Goal: Information Seeking & Learning: Learn about a topic

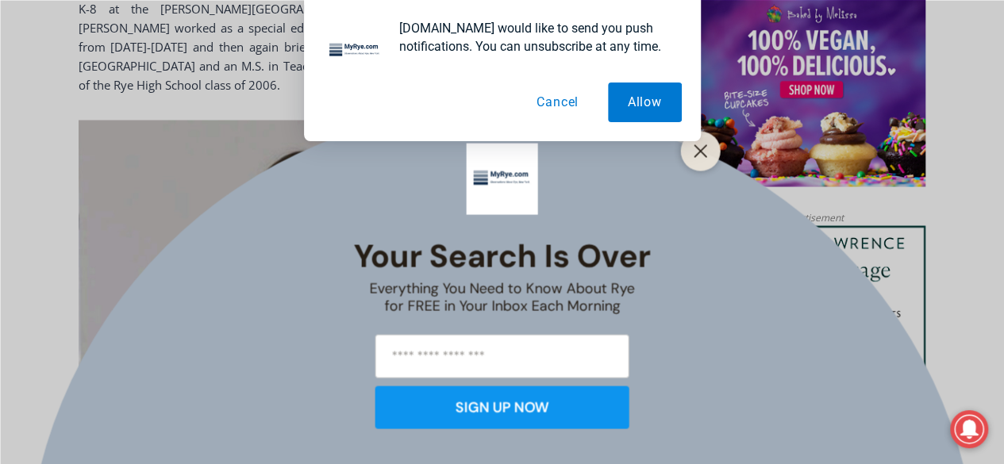
scroll to position [1556, 0]
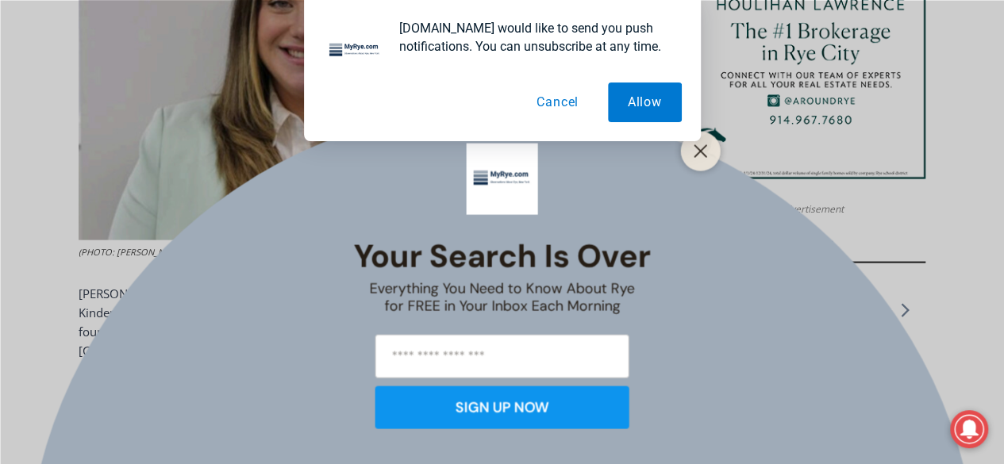
click at [552, 102] on button "Cancel" at bounding box center [558, 103] width 82 height 40
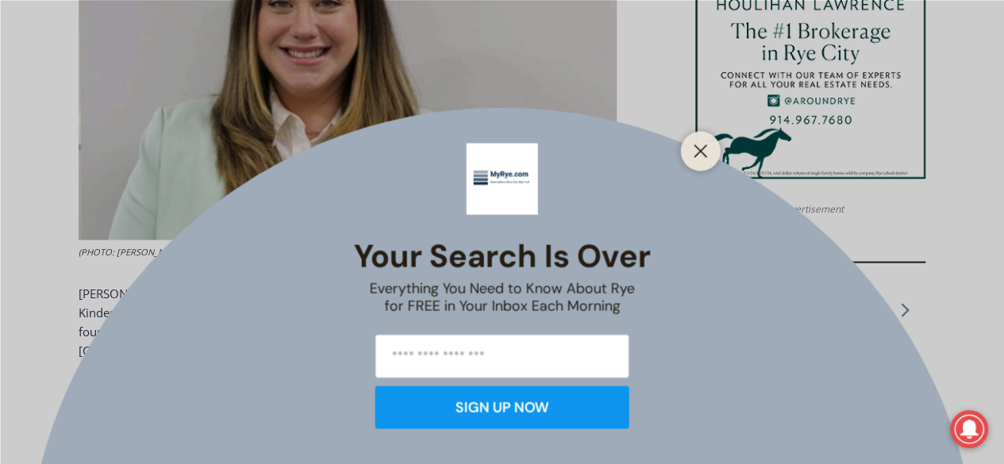
click at [686, 147] on div at bounding box center [701, 151] width 40 height 40
click at [698, 152] on line "Close" at bounding box center [700, 150] width 11 height 11
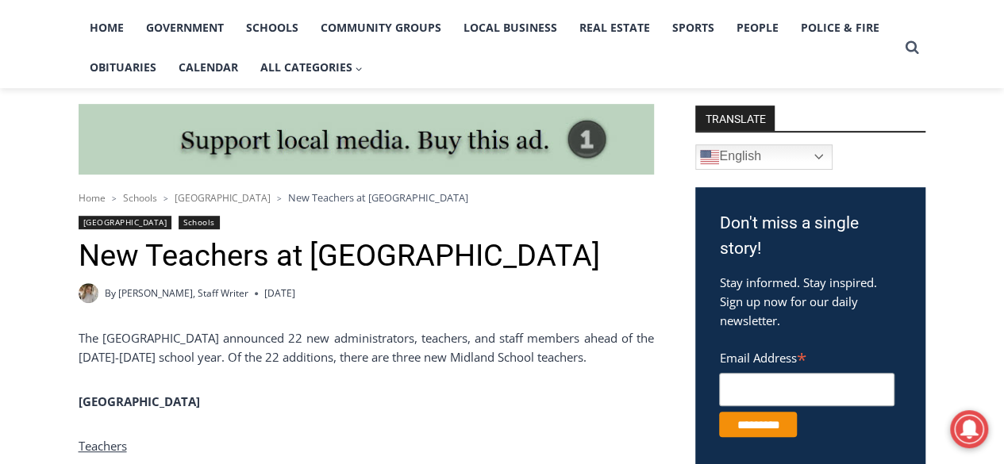
scroll to position [206, 0]
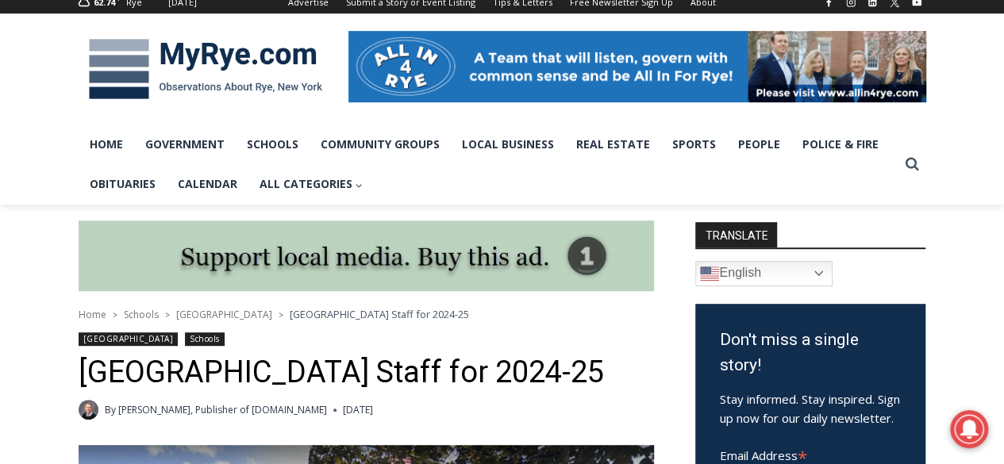
scroll to position [176, 0]
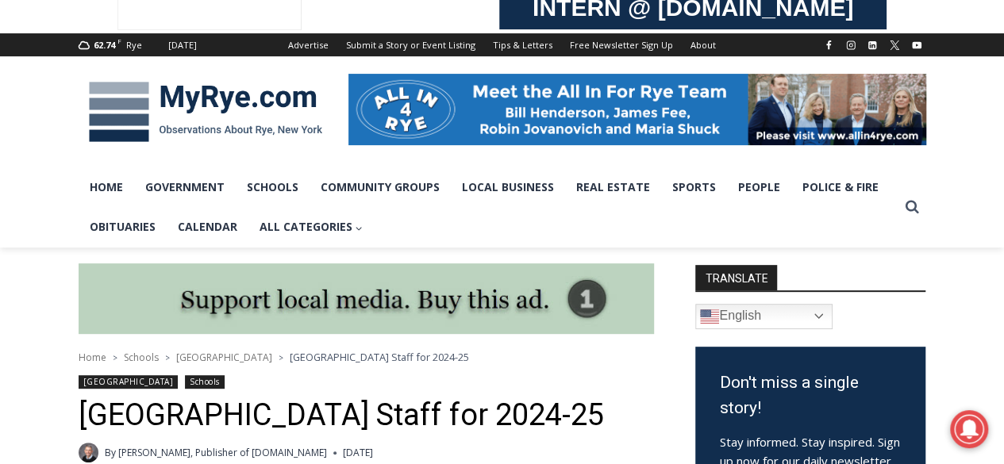
click at [194, 93] on img at bounding box center [206, 112] width 254 height 83
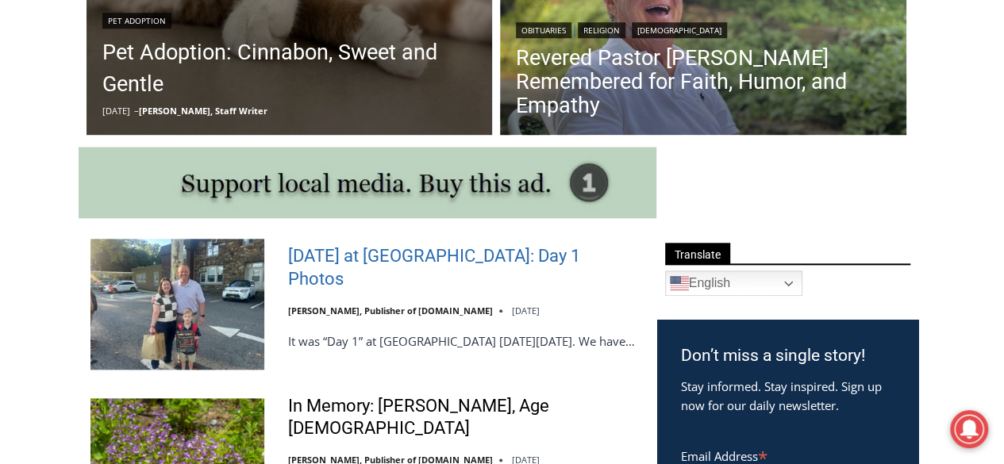
scroll to position [873, 0]
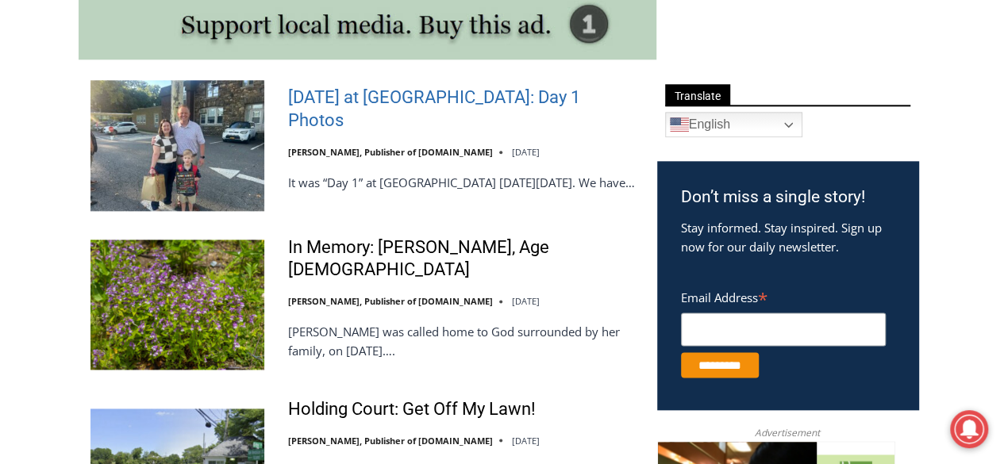
click at [317, 109] on link "[DATE] at [GEOGRAPHIC_DATA]: Day 1 Photos" at bounding box center [462, 109] width 348 height 45
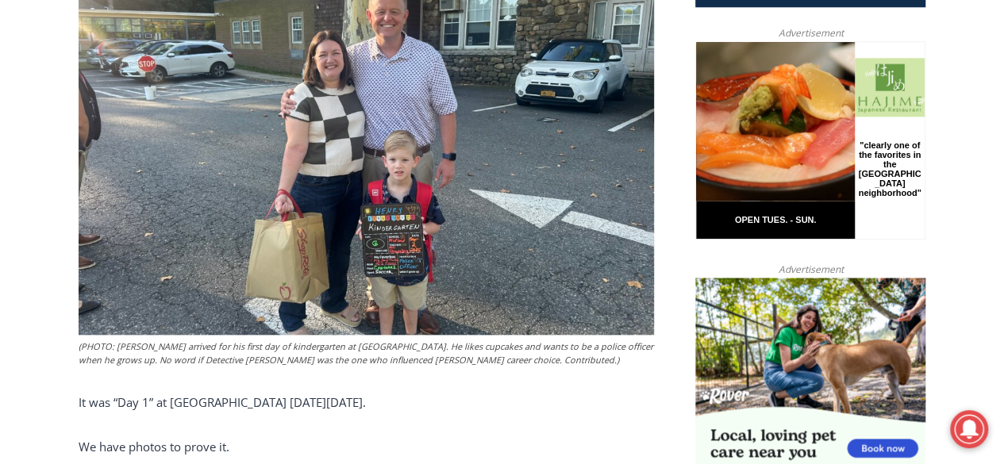
scroll to position [762, 0]
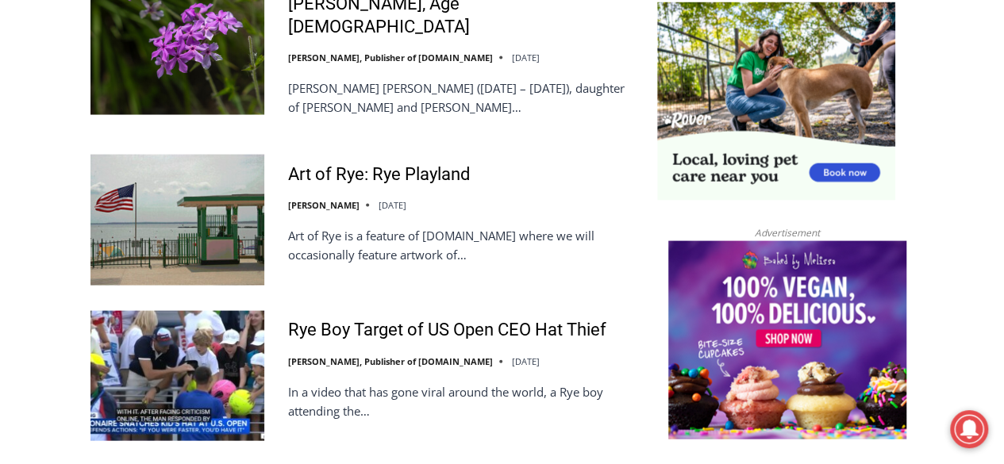
scroll to position [1588, 0]
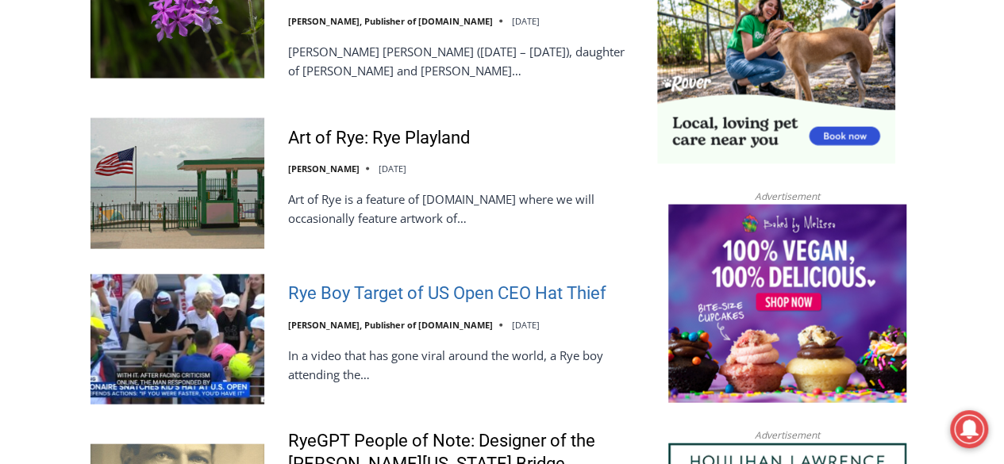
click at [404, 283] on link "Rye Boy Target of US Open CEO Hat Thief" at bounding box center [447, 294] width 318 height 23
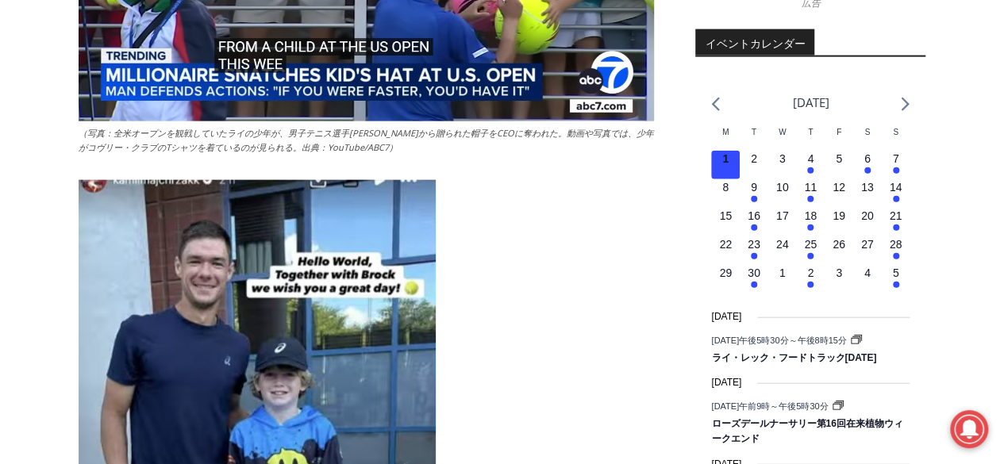
scroll to position [1765, 0]
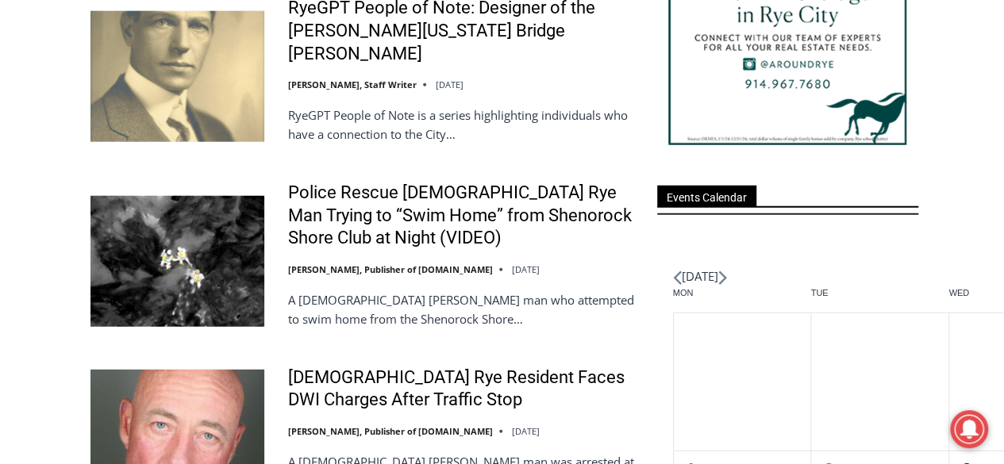
scroll to position [2142, 0]
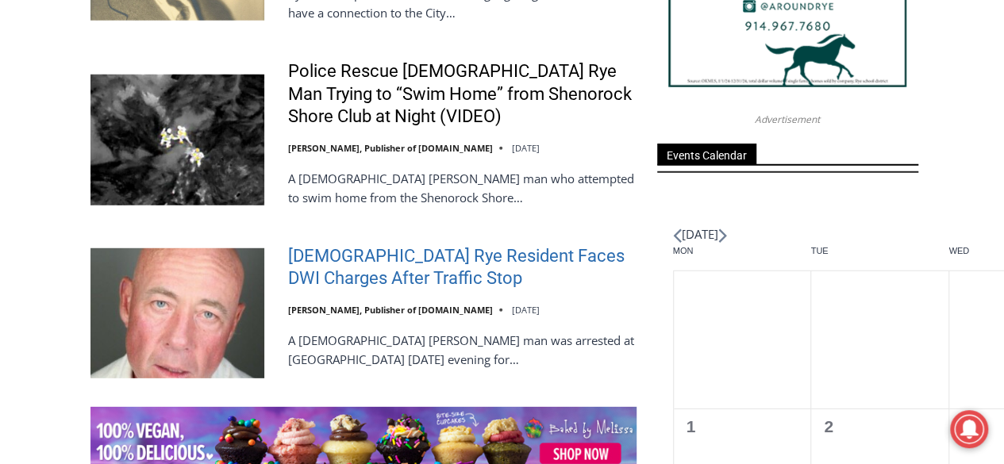
click at [454, 245] on link "[DEMOGRAPHIC_DATA] Rye Resident Faces DWI Charges After Traffic Stop" at bounding box center [462, 267] width 348 height 45
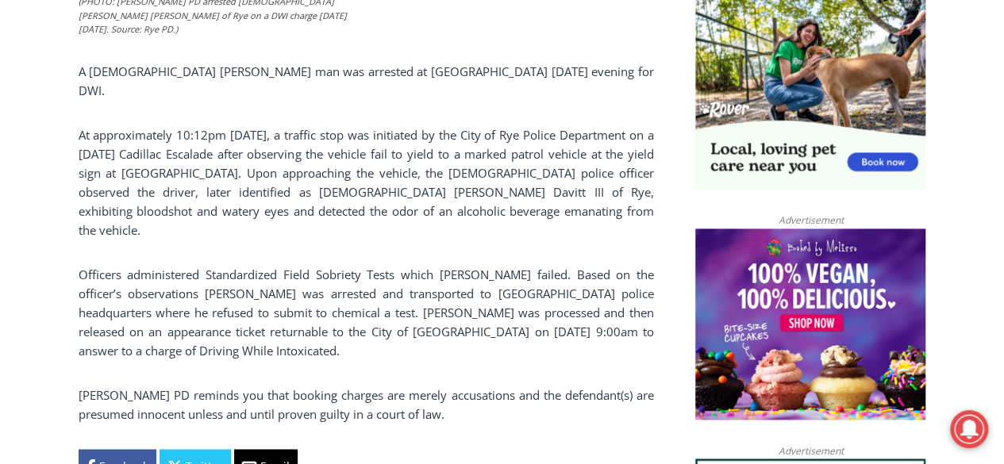
scroll to position [1080, 0]
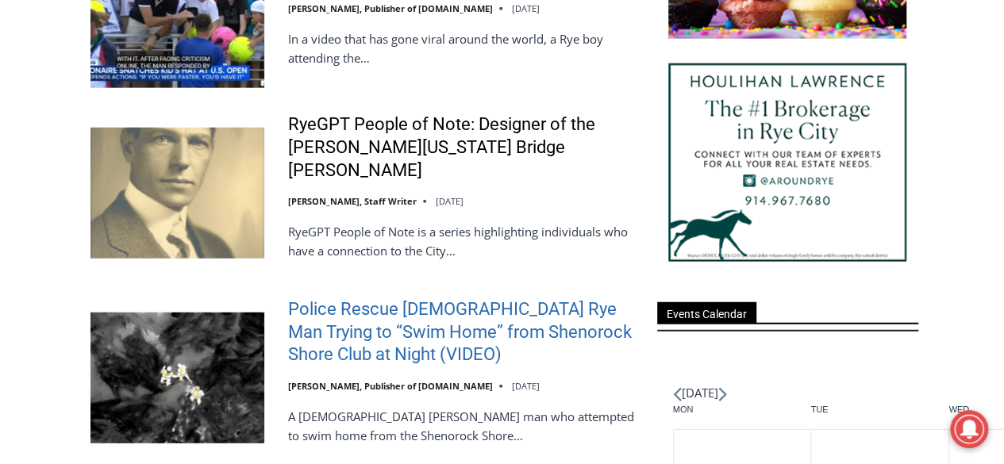
click at [431, 298] on link "Police Rescue 51 Year Old Rye Man Trying to “Swim Home” from Shenorock Shore Cl…" at bounding box center [462, 332] width 348 height 68
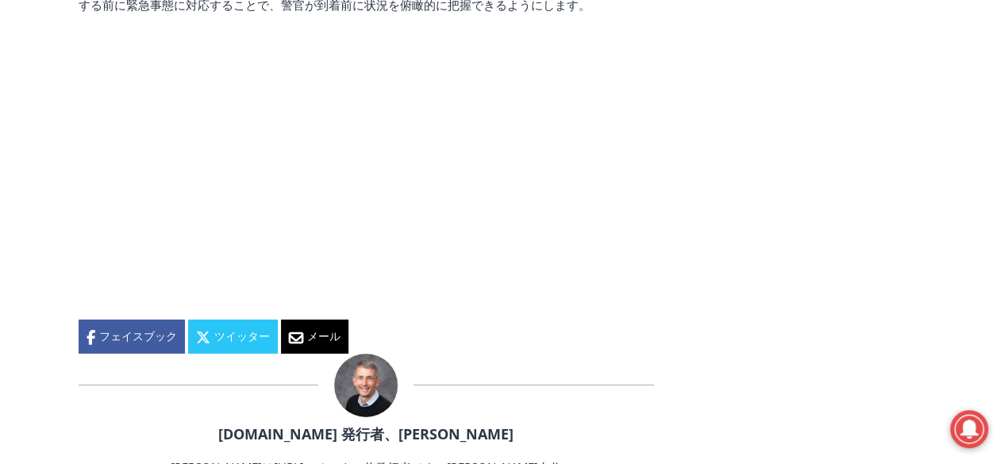
scroll to position [2345, 0]
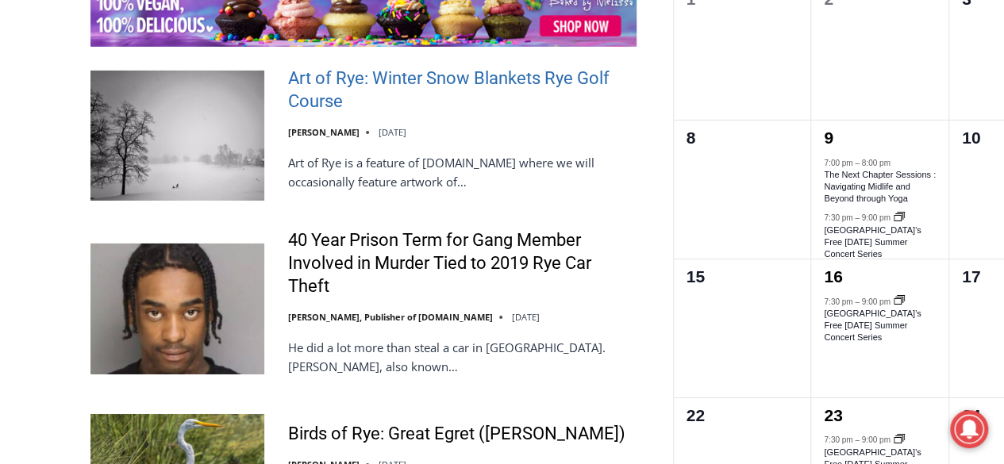
scroll to position [2619, 0]
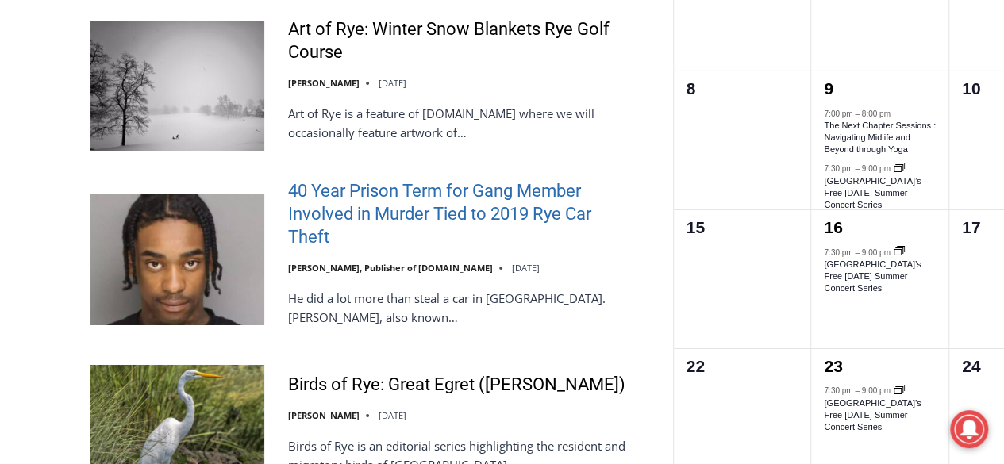
click at [404, 180] on link "40 Year Prison Term for Gang Member Involved in Murder Tied to 2019 Rye Car The…" at bounding box center [462, 214] width 348 height 68
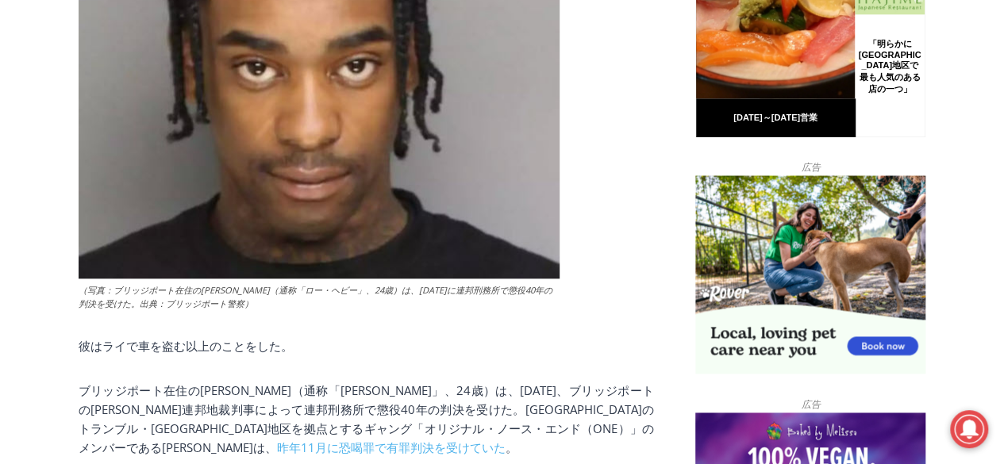
scroll to position [1078, 0]
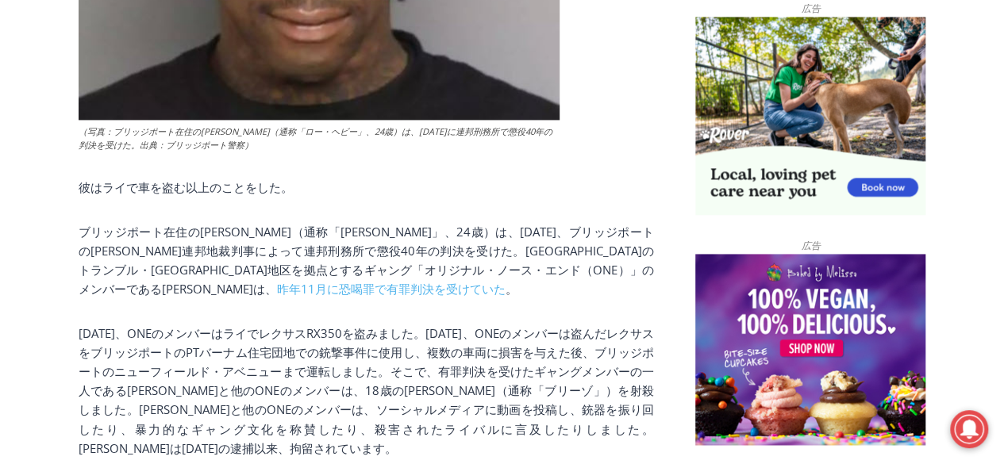
click at [585, 168] on div "（写真：ブリッジポート在住のジョシュア・ギルバート（通称「ロー・ヘビー」、24歳）は、2025年8月29日金曜日に連邦刑務所で懲役40年の判決を受けた。出典：…" at bounding box center [366, 407] width 575 height 1461
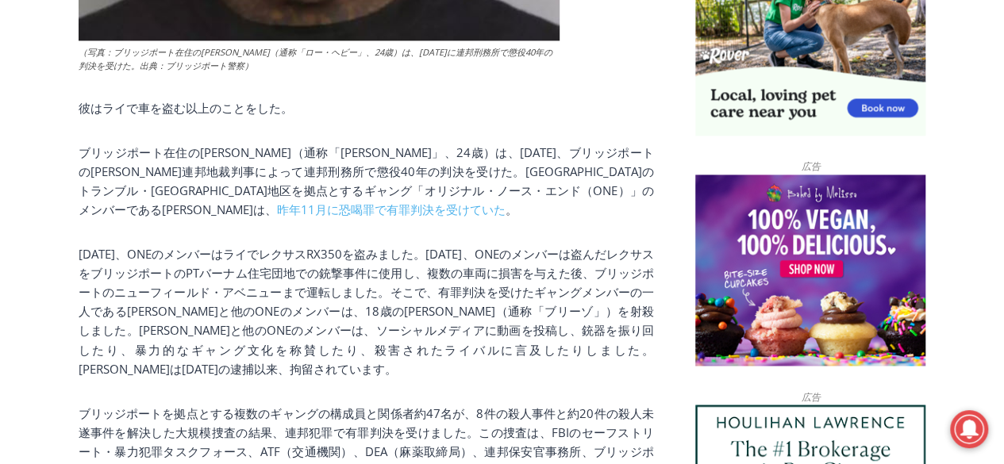
scroll to position [1153, 0]
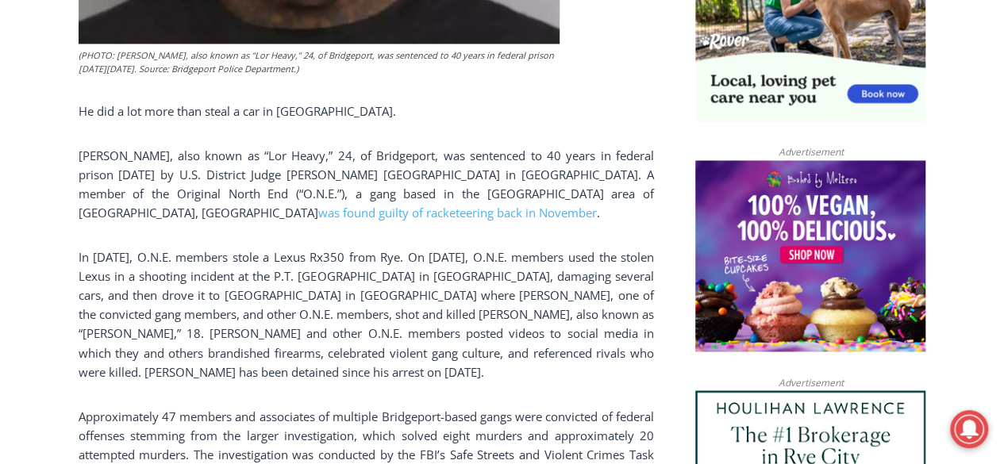
click at [151, 161] on p "Joshua Gilbert, also known as “Lor Heavy,” 24, of Bridgeport, was sentenced to …" at bounding box center [366, 184] width 575 height 76
drag, startPoint x: 349, startPoint y: 153, endPoint x: 406, endPoint y: 152, distance: 57.2
click at [406, 152] on p "Joshua Gilbert, also known as “Lor Heavy,” 24, of Bridgeport, was sentenced to …" at bounding box center [366, 184] width 575 height 76
copy p "Bridgeport"
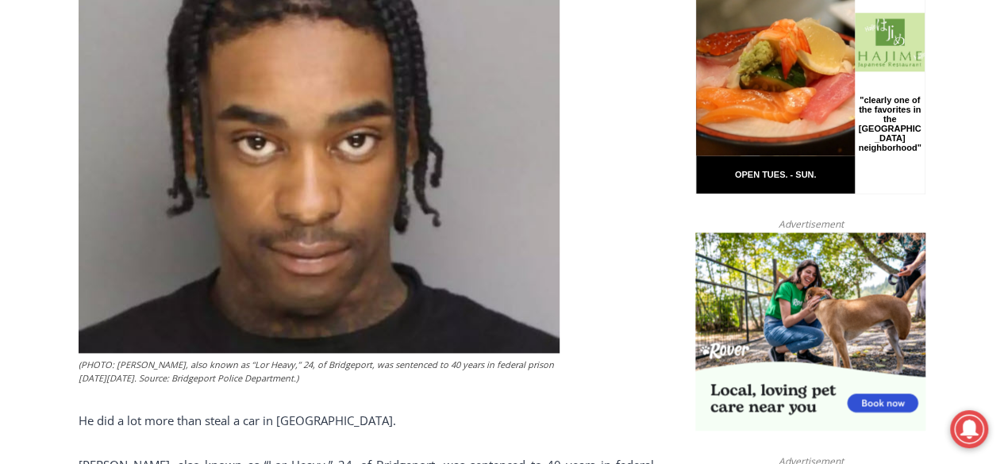
scroll to position [994, 0]
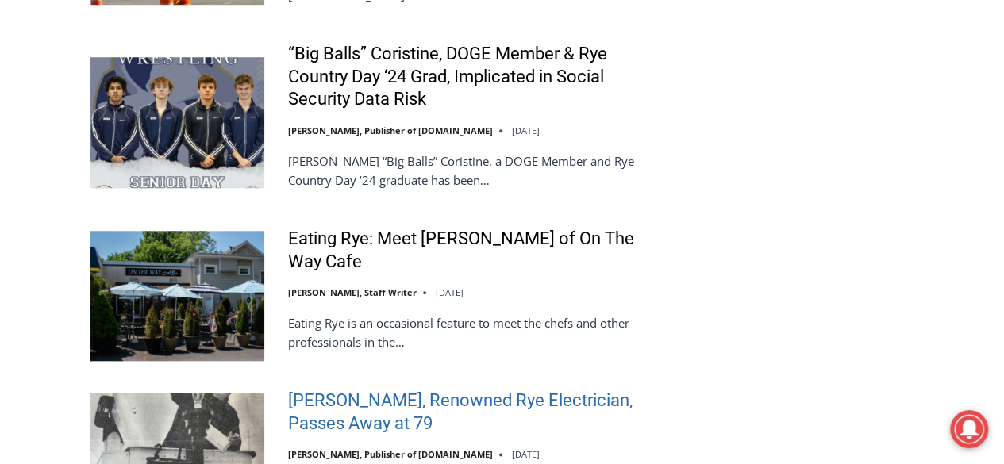
scroll to position [3889, 0]
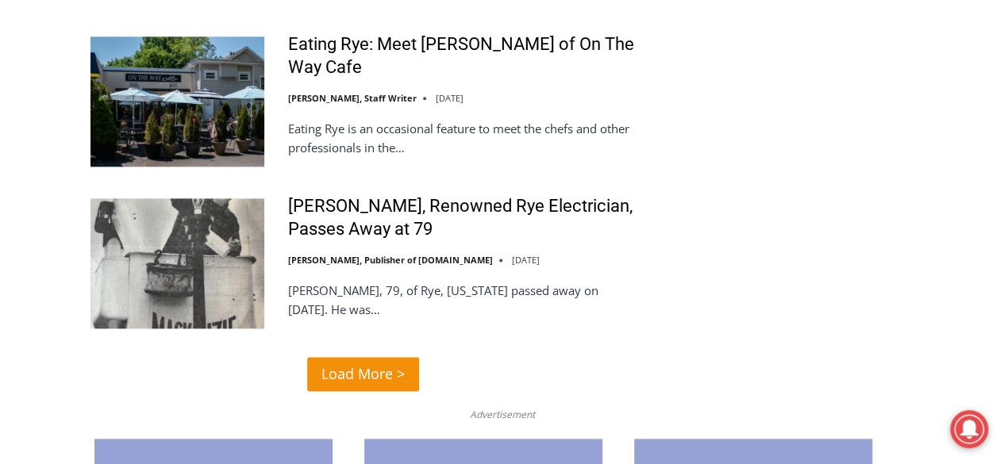
click at [394, 363] on span "Load More >" at bounding box center [362, 374] width 83 height 23
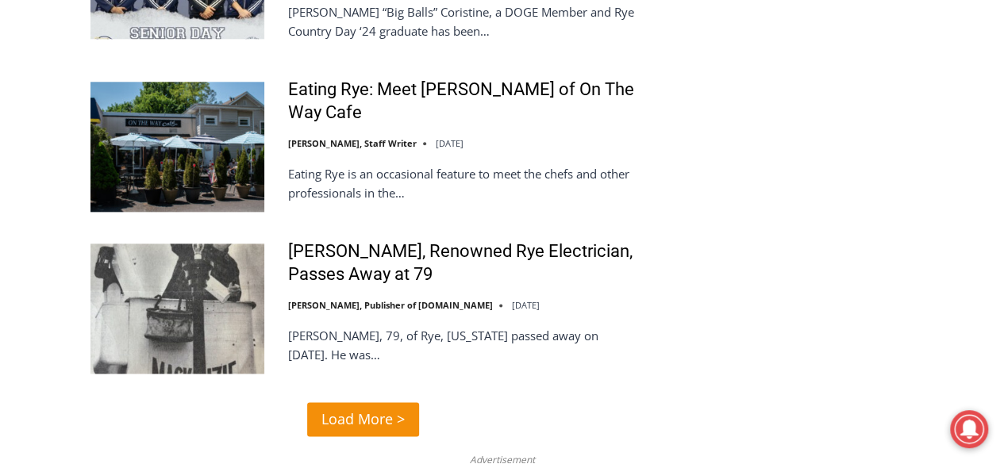
scroll to position [3731, 0]
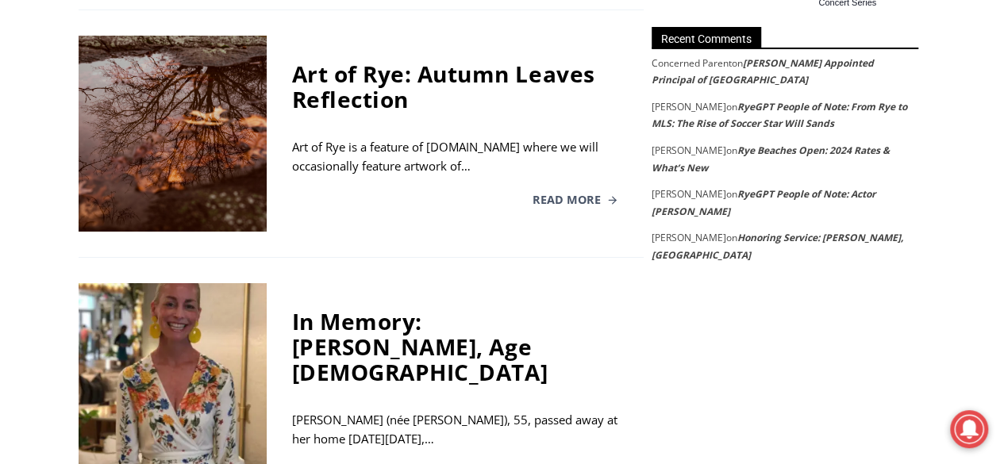
scroll to position [3067, 0]
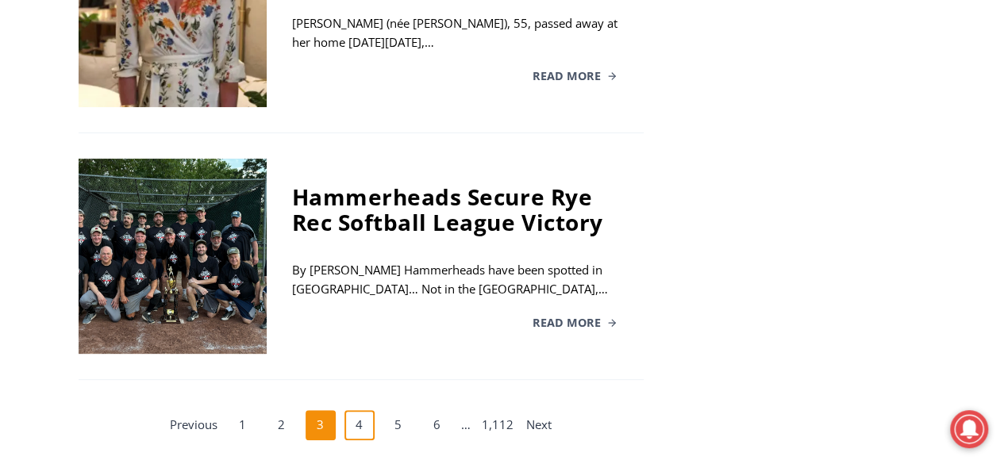
click at [371, 410] on link "4" at bounding box center [359, 425] width 30 height 30
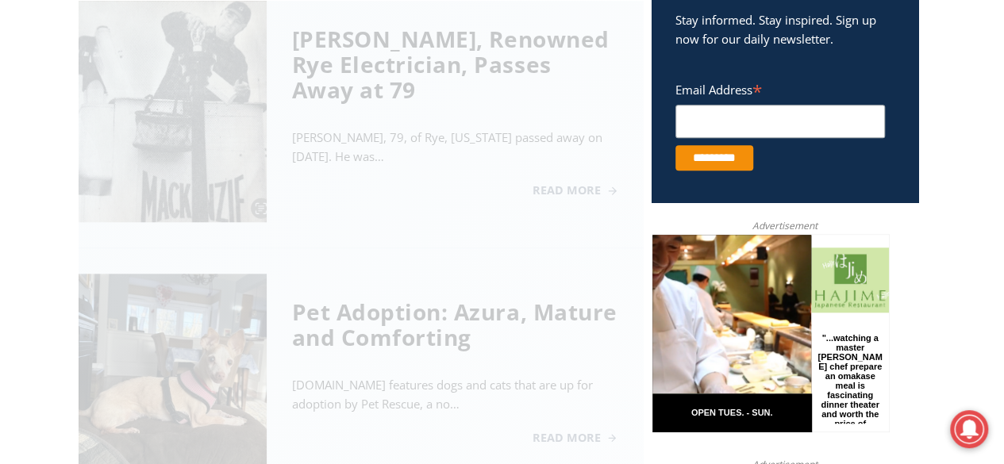
scroll to position [645, 0]
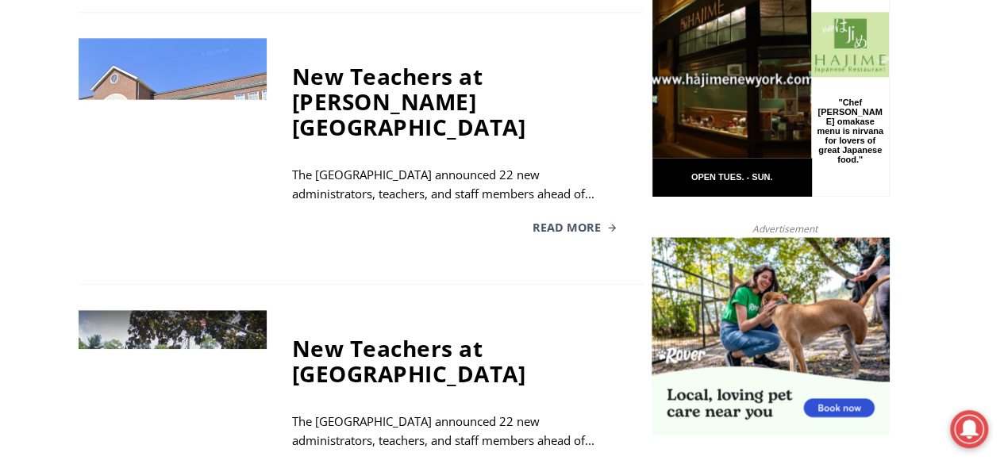
scroll to position [1042, 0]
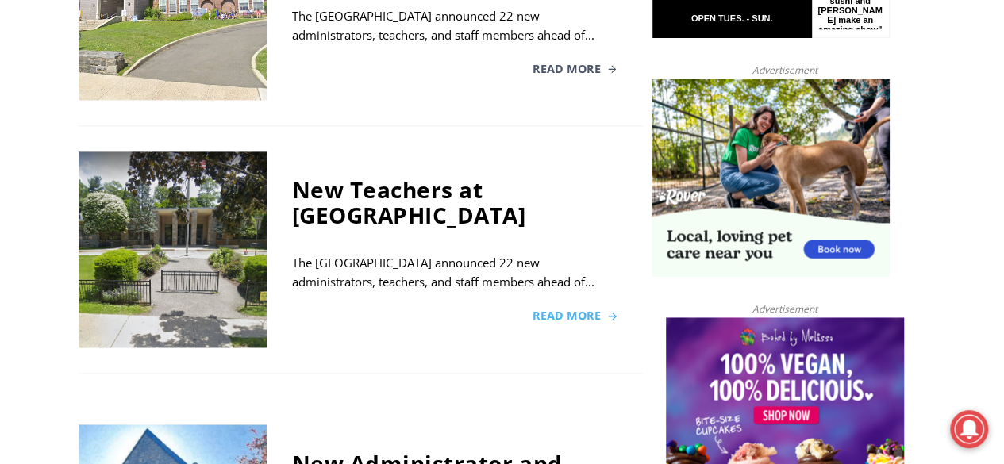
click at [543, 310] on span "Read More" at bounding box center [567, 315] width 68 height 11
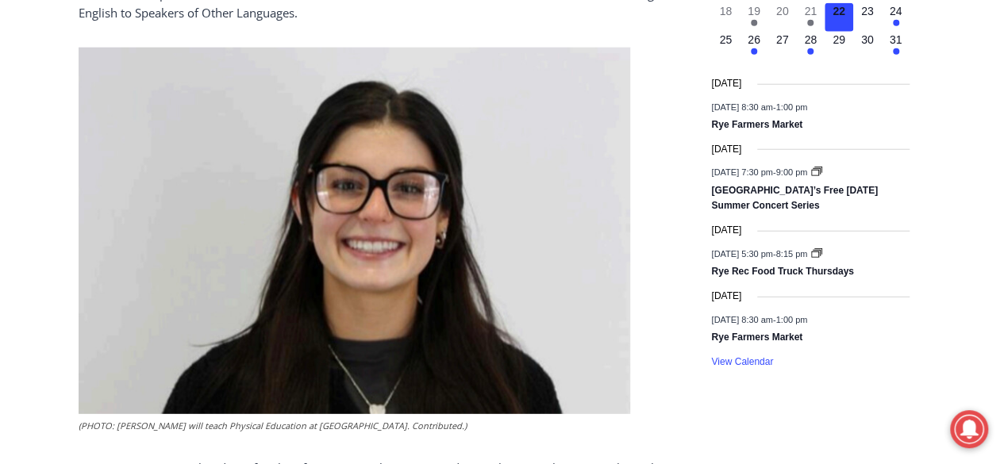
scroll to position [2223, 0]
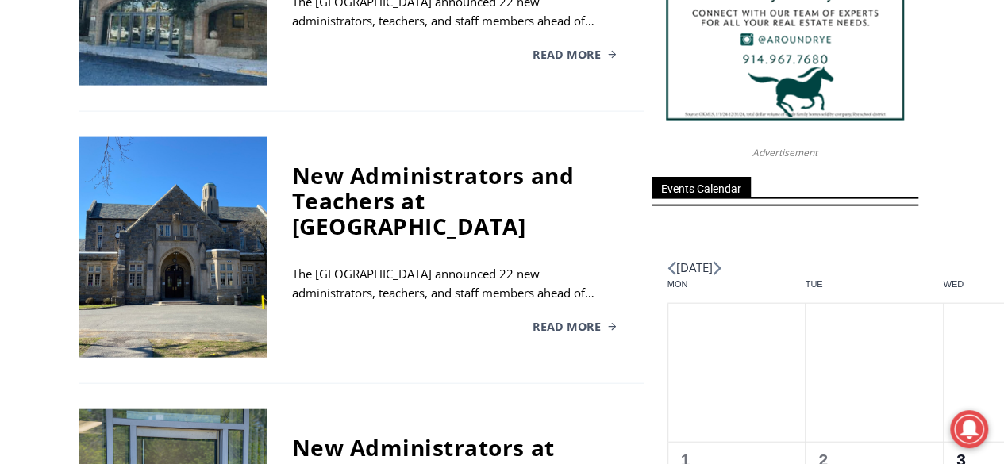
scroll to position [1994, 0]
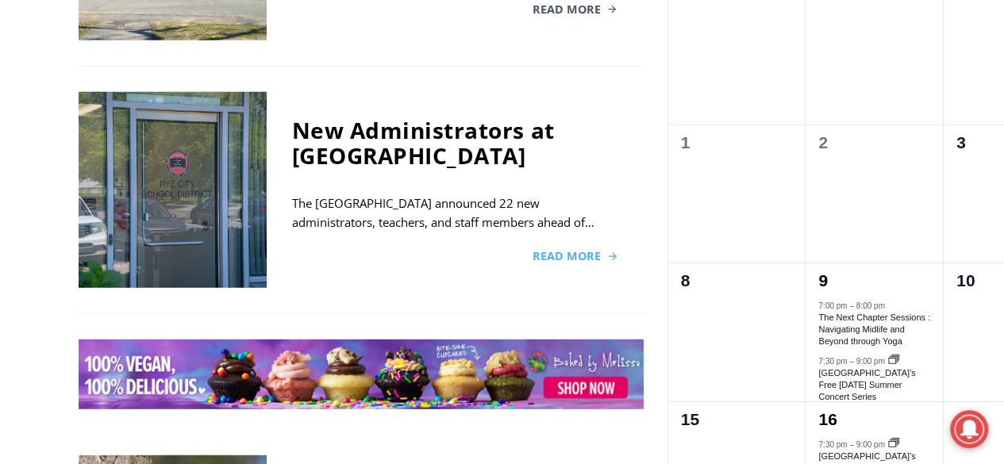
click at [570, 251] on span "Read More" at bounding box center [567, 256] width 68 height 11
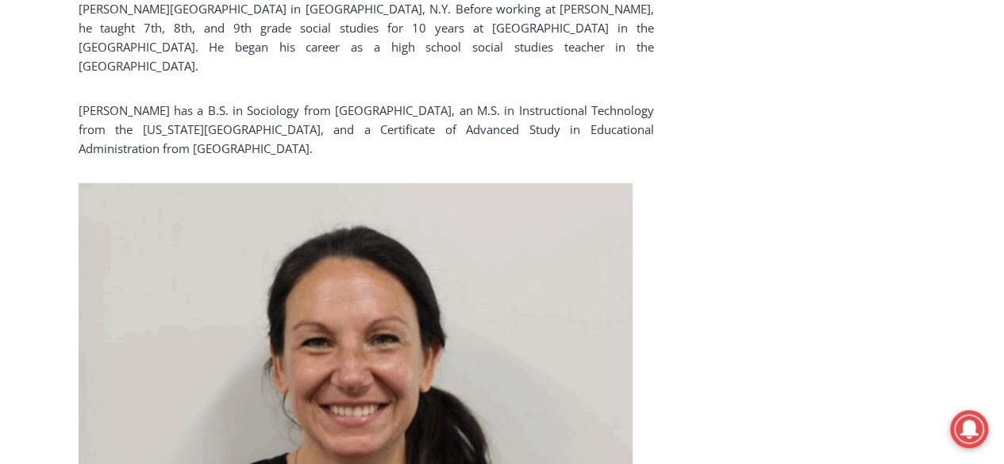
scroll to position [3064, 0]
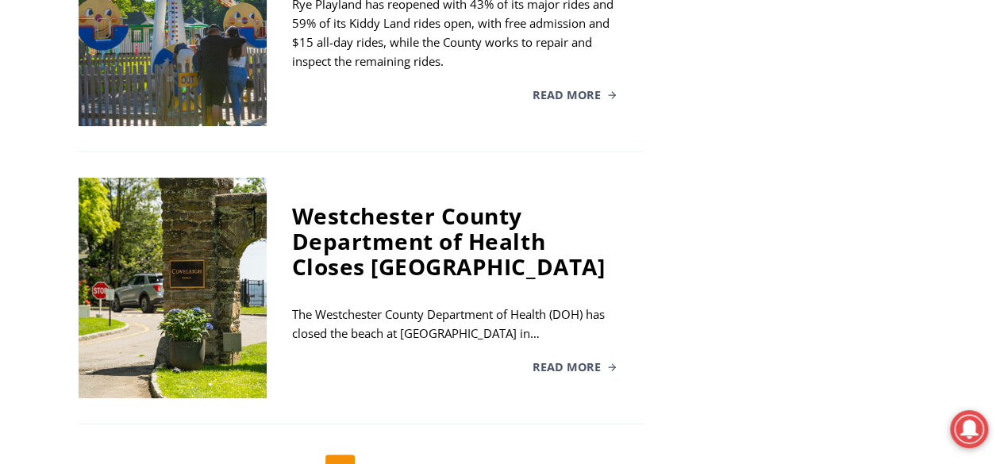
scroll to position [3343, 0]
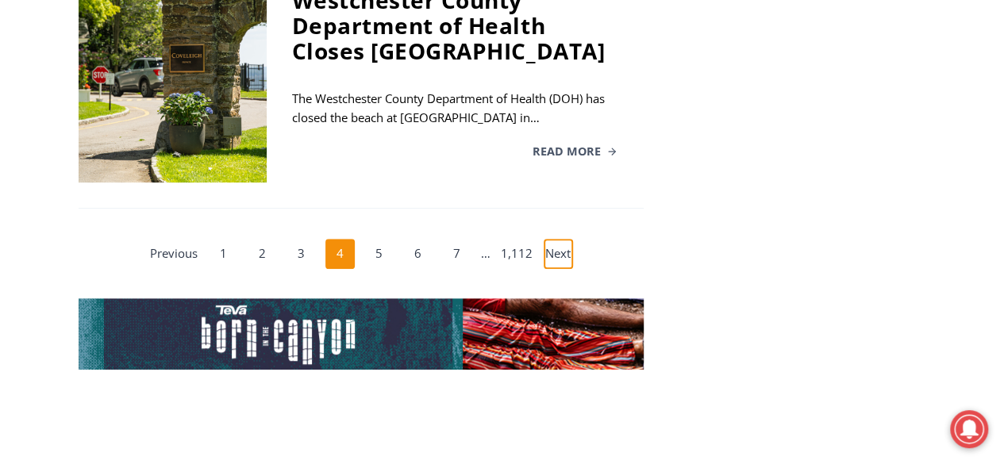
click at [572, 239] on link "Next" at bounding box center [559, 254] width 30 height 30
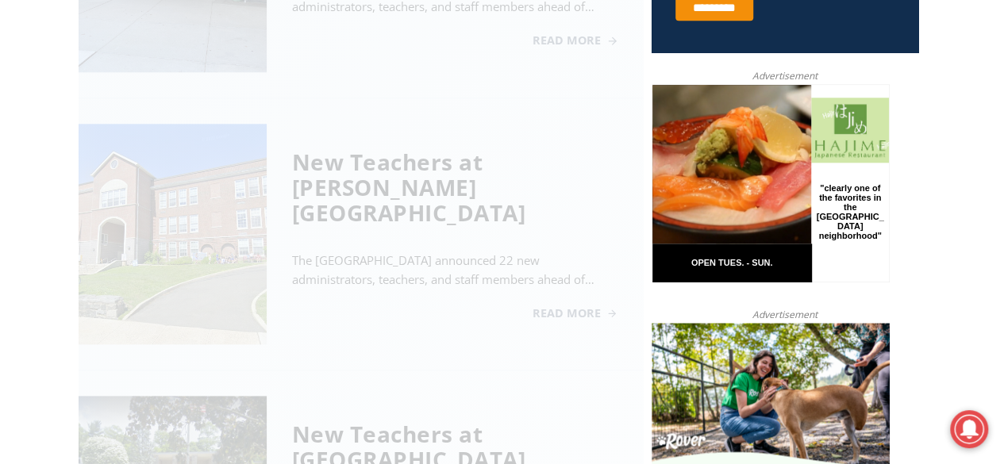
scroll to position [645, 0]
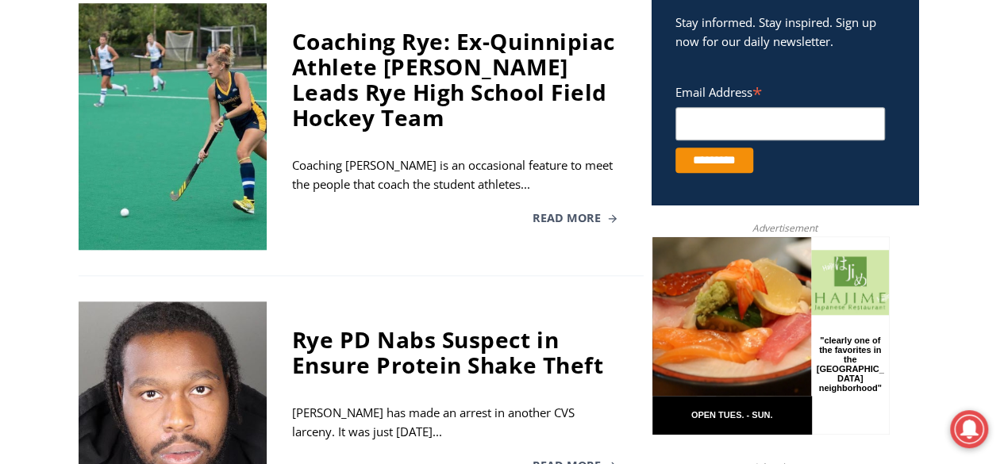
scroll to position [804, 0]
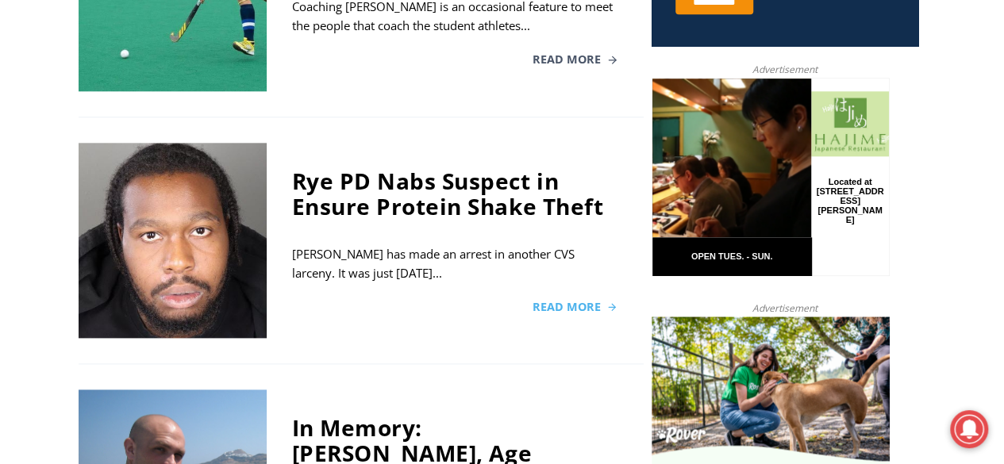
click at [556, 306] on span "Read More" at bounding box center [567, 307] width 68 height 11
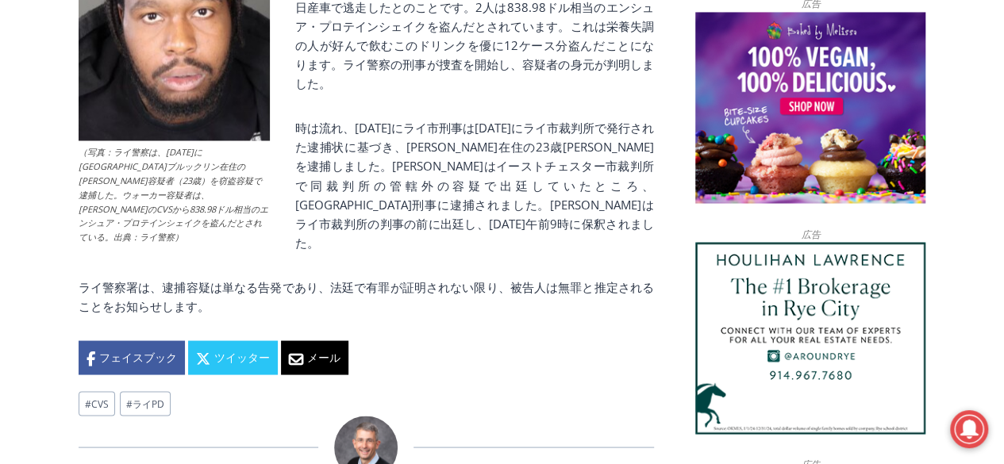
scroll to position [1161, 0]
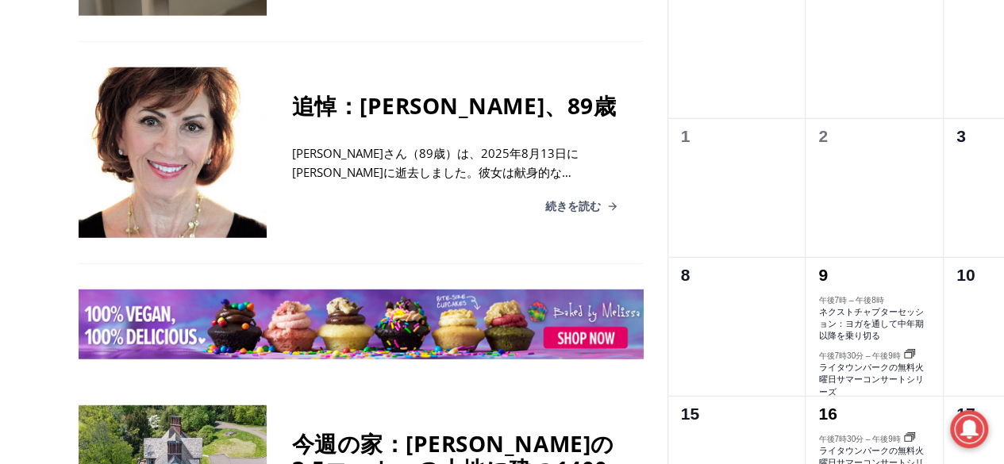
scroll to position [2441, 0]
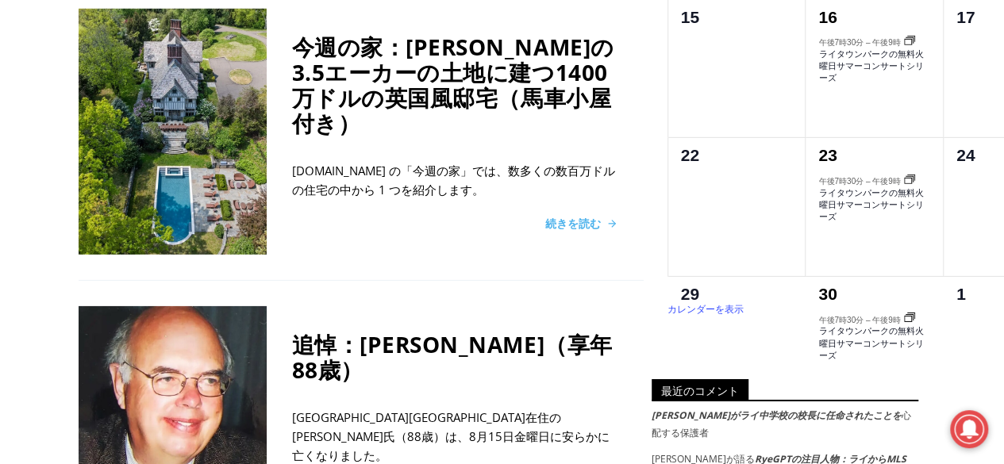
click at [575, 216] on font "続きを読む" at bounding box center [573, 223] width 56 height 15
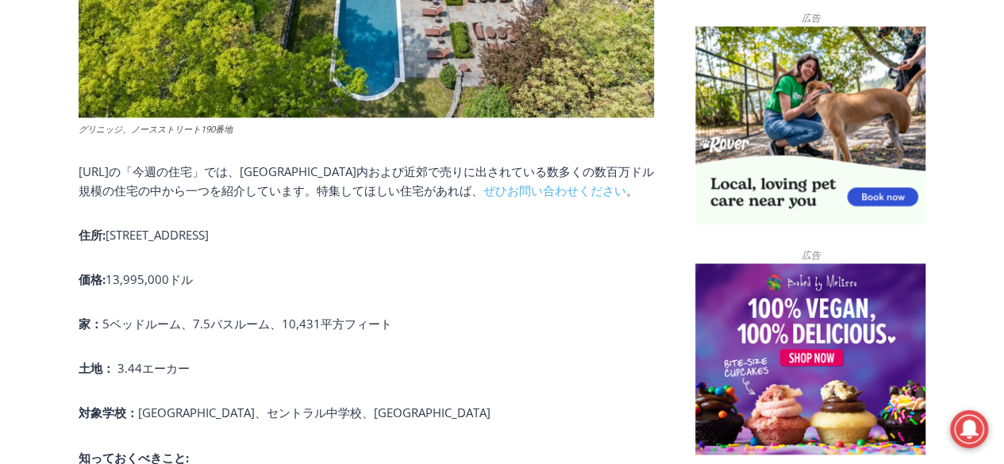
scroll to position [1091, 0]
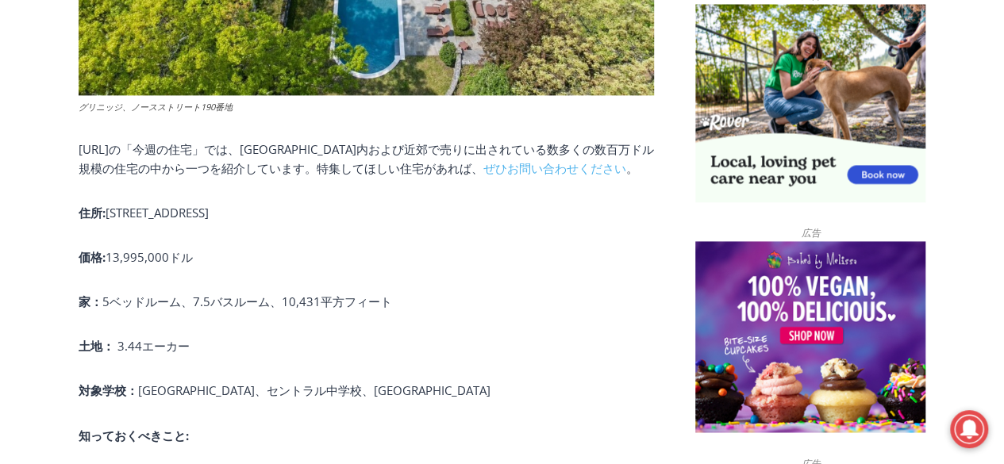
drag, startPoint x: 110, startPoint y: 195, endPoint x: 306, endPoint y: 195, distance: 196.9
click at [306, 203] on p "住所: 190 North Street, Greenwich" at bounding box center [366, 212] width 575 height 19
copy font "190 North Street, Greenwich"
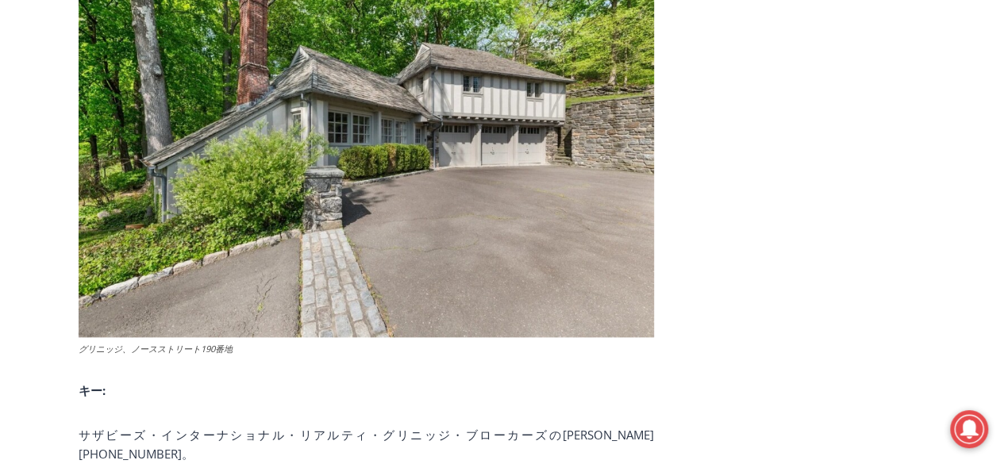
scroll to position [7290, 0]
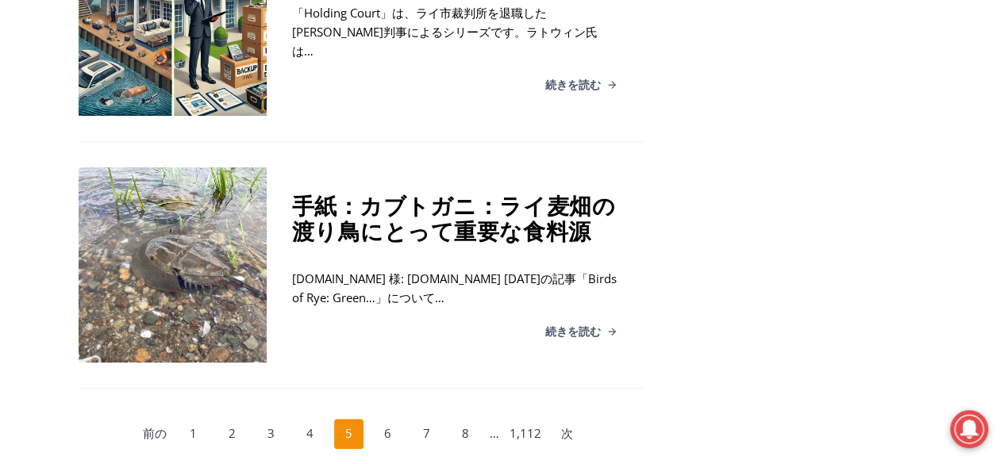
scroll to position [3289, 0]
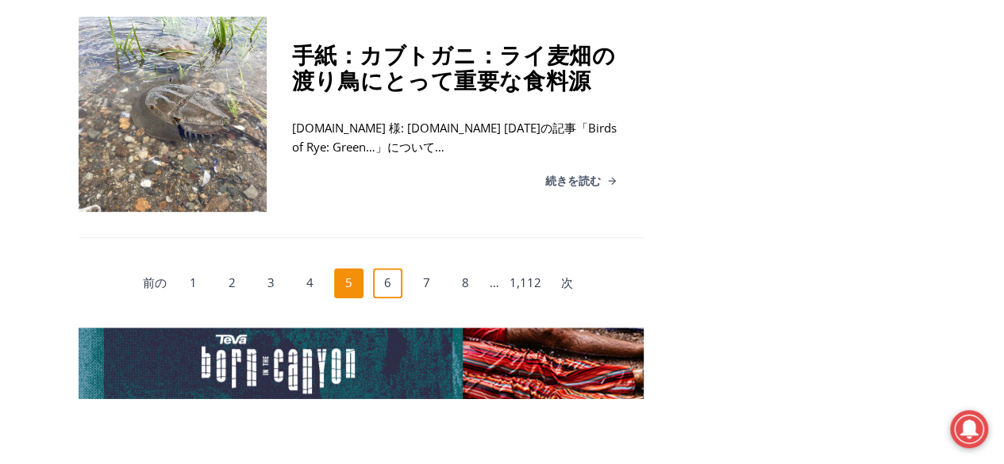
click at [389, 275] on font "6" at bounding box center [387, 283] width 7 height 16
click at [421, 268] on link "7" at bounding box center [427, 283] width 30 height 30
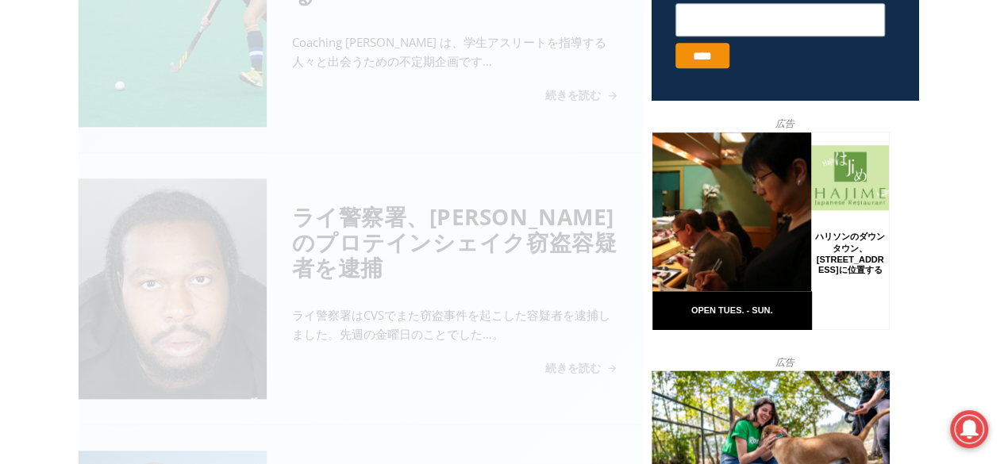
scroll to position [644, 0]
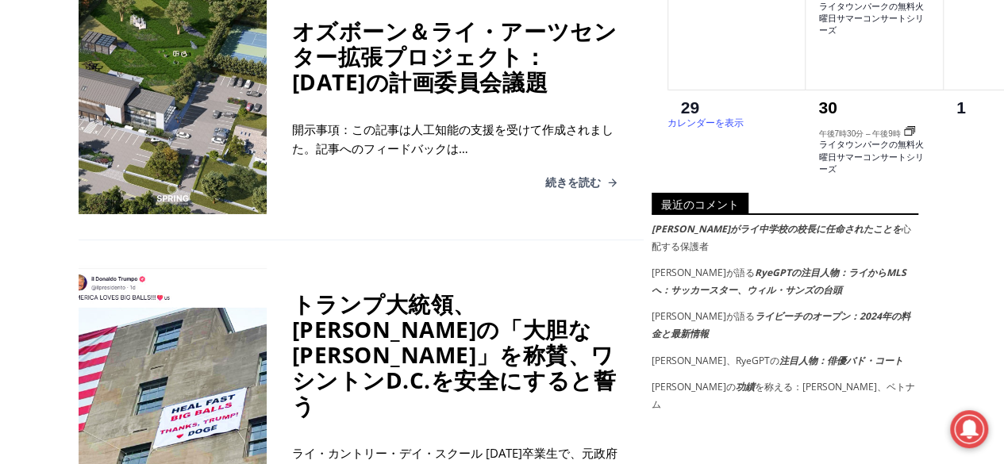
scroll to position [2707, 0]
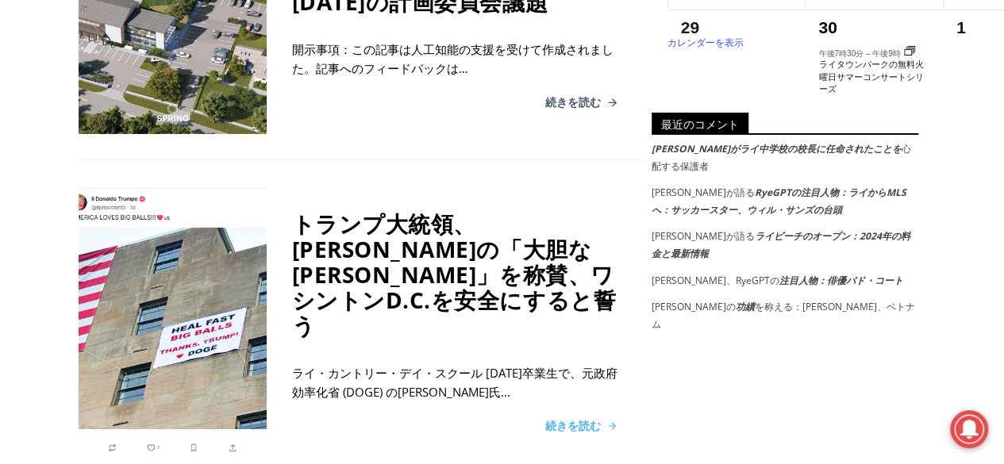
click at [569, 418] on font "続きを読む" at bounding box center [573, 425] width 56 height 15
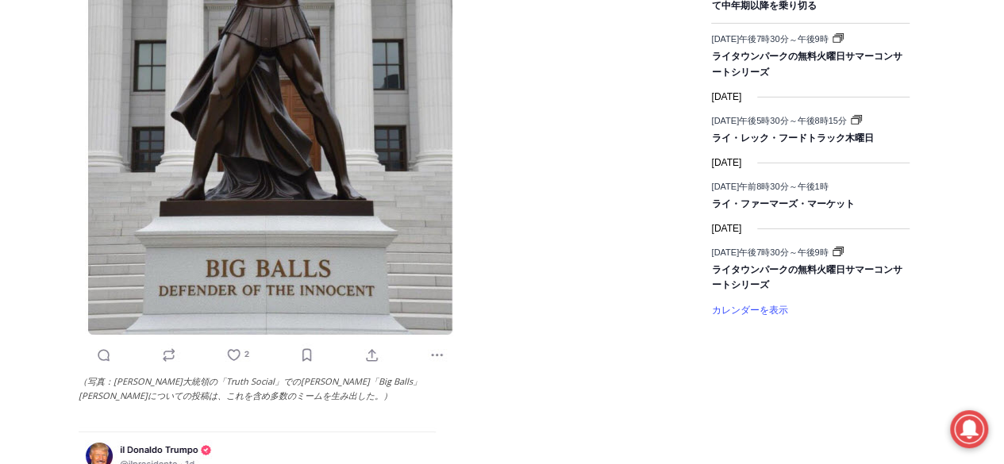
scroll to position [2619, 0]
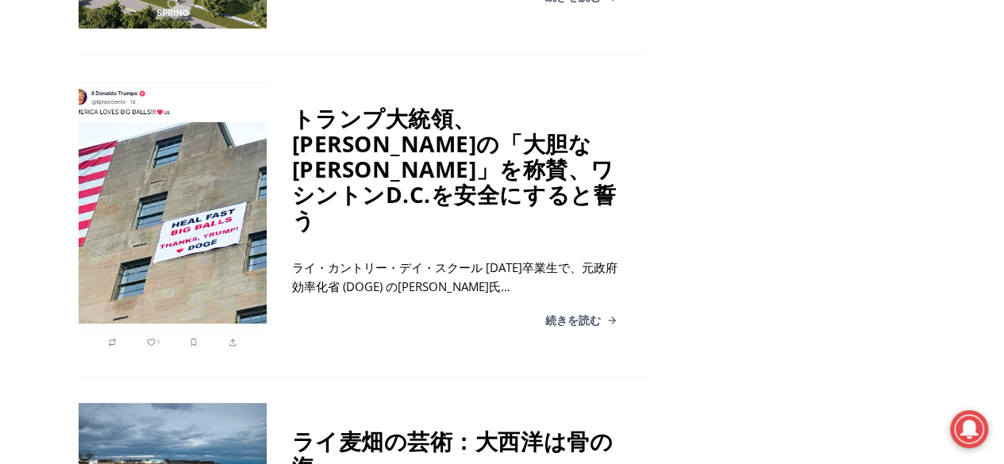
scroll to position [3104, 0]
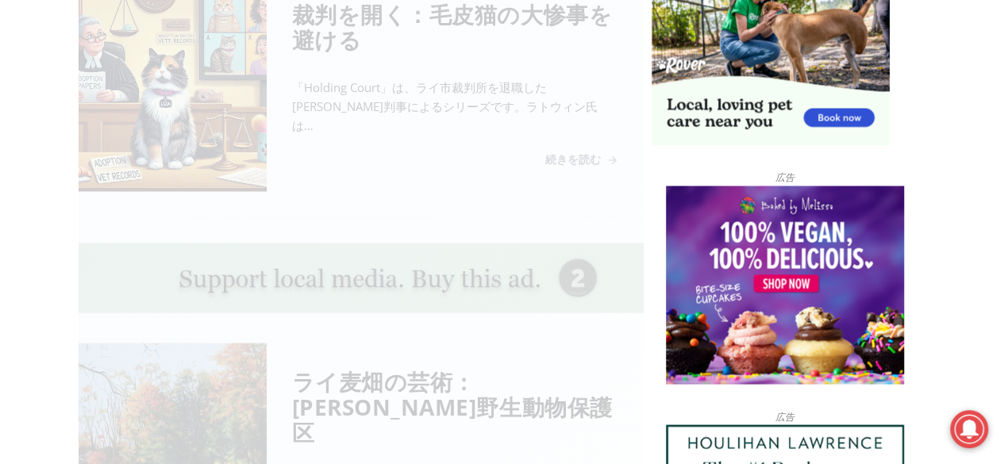
scroll to position [644, 0]
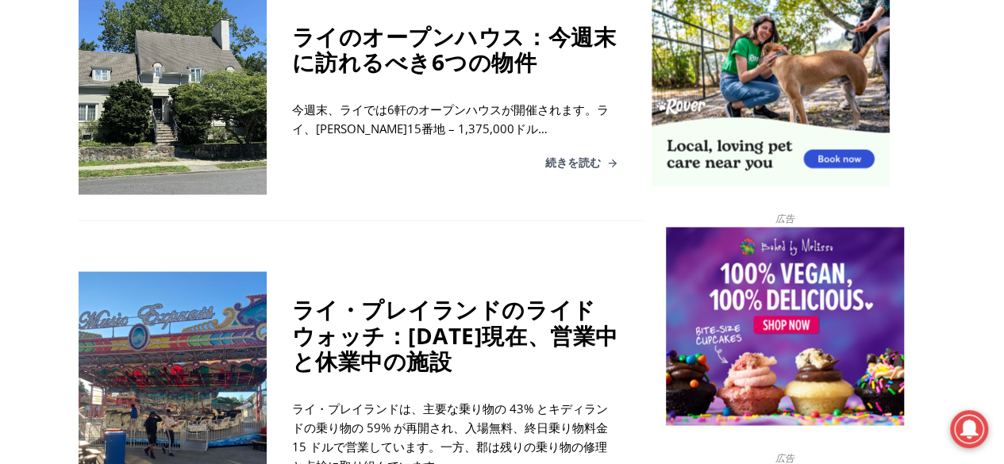
scroll to position [1120, 0]
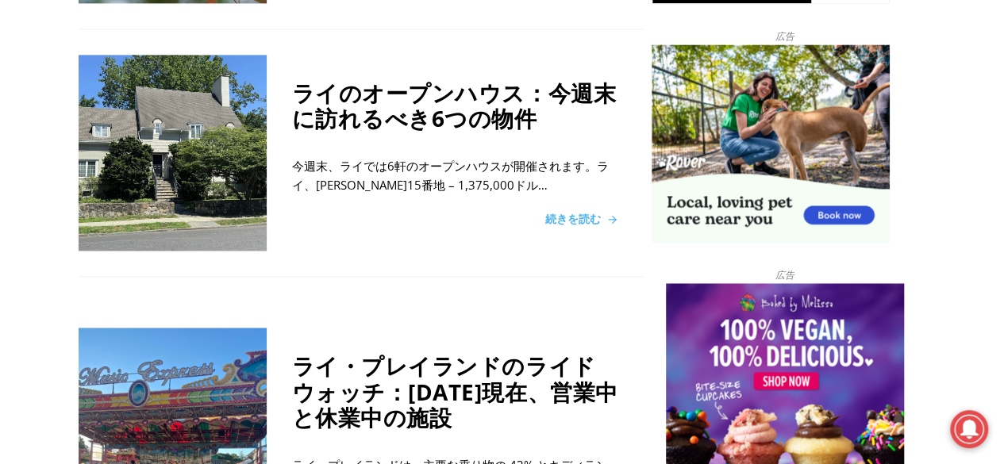
click at [589, 211] on font "続きを読む" at bounding box center [573, 218] width 56 height 15
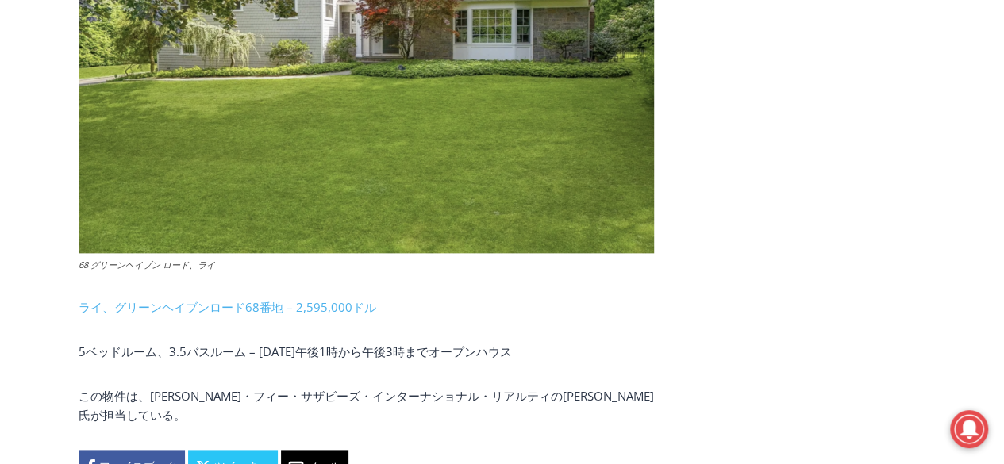
scroll to position [4021, 0]
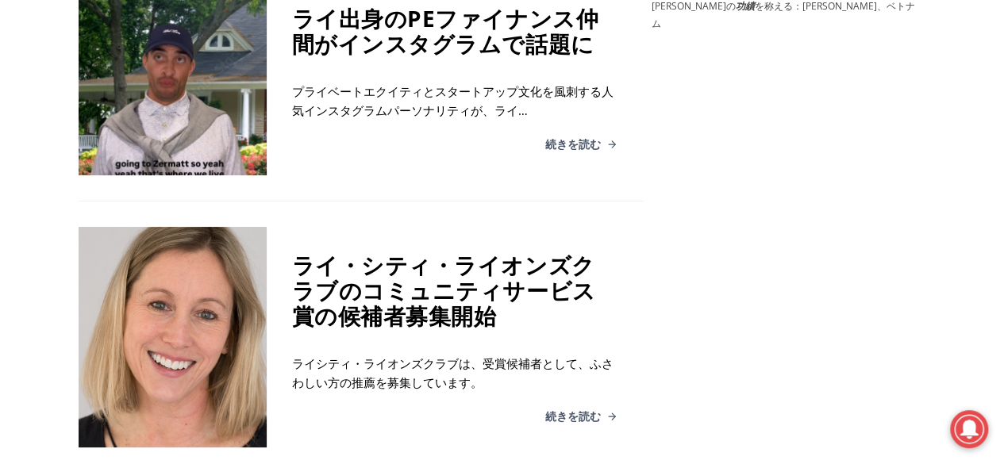
scroll to position [3184, 0]
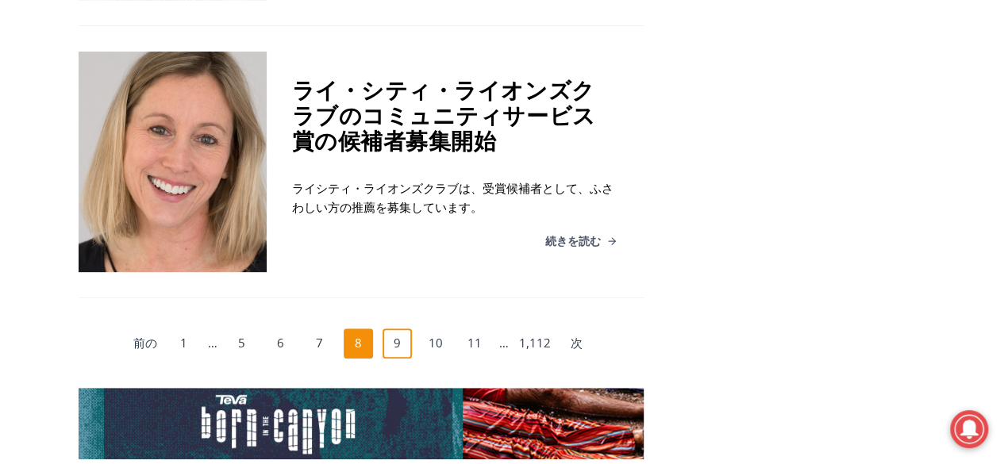
click at [397, 351] on font "9" at bounding box center [397, 343] width 7 height 16
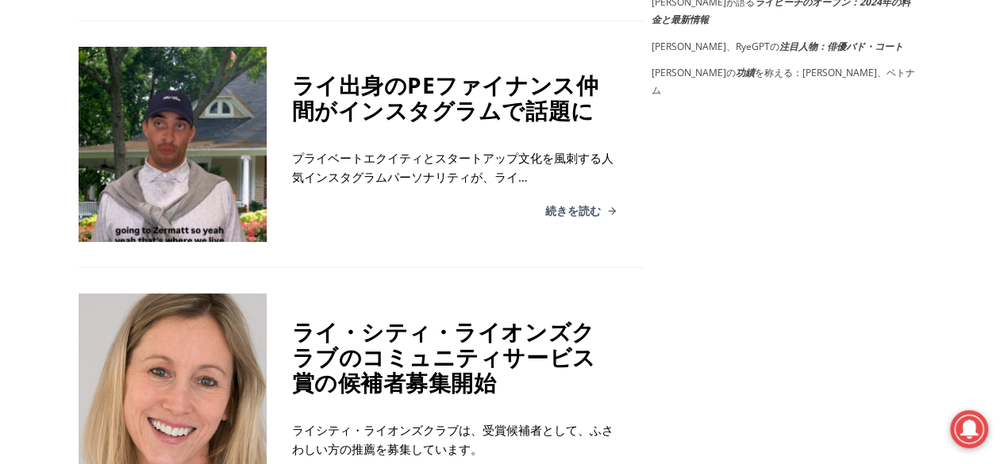
scroll to position [3173, 0]
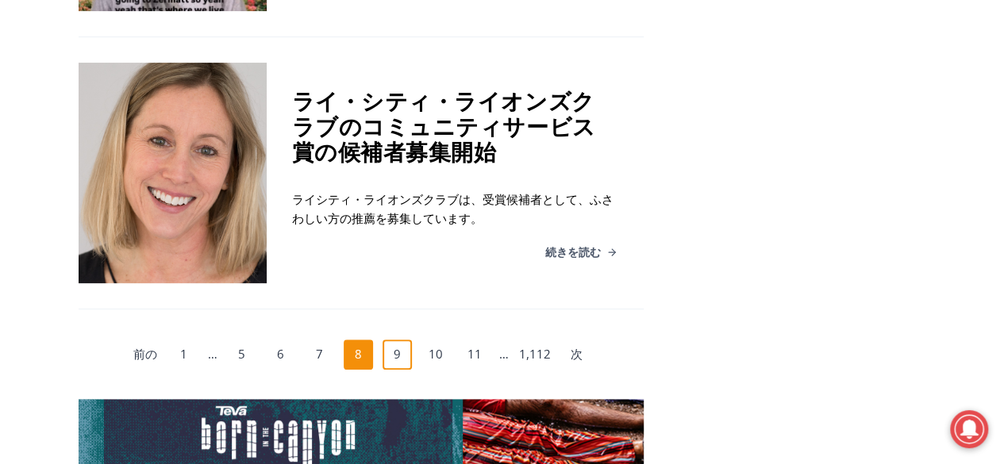
click at [402, 370] on link "9" at bounding box center [398, 355] width 30 height 30
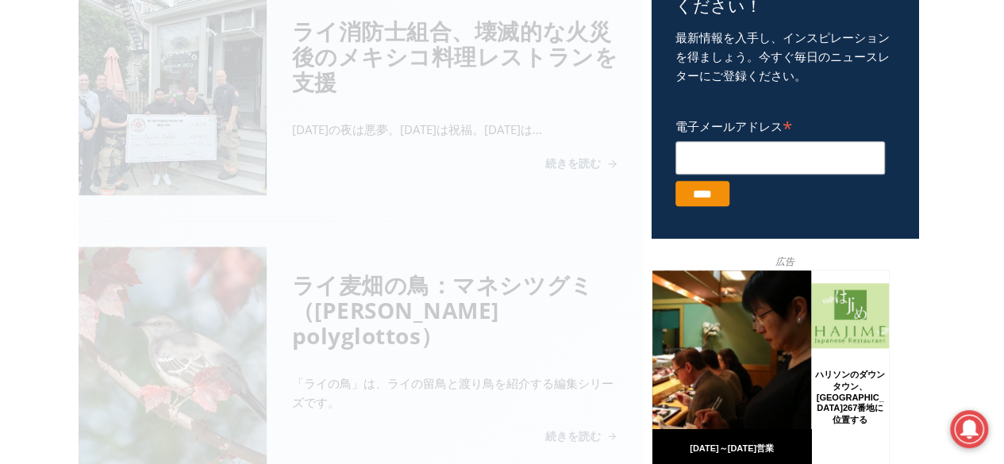
scroll to position [644, 0]
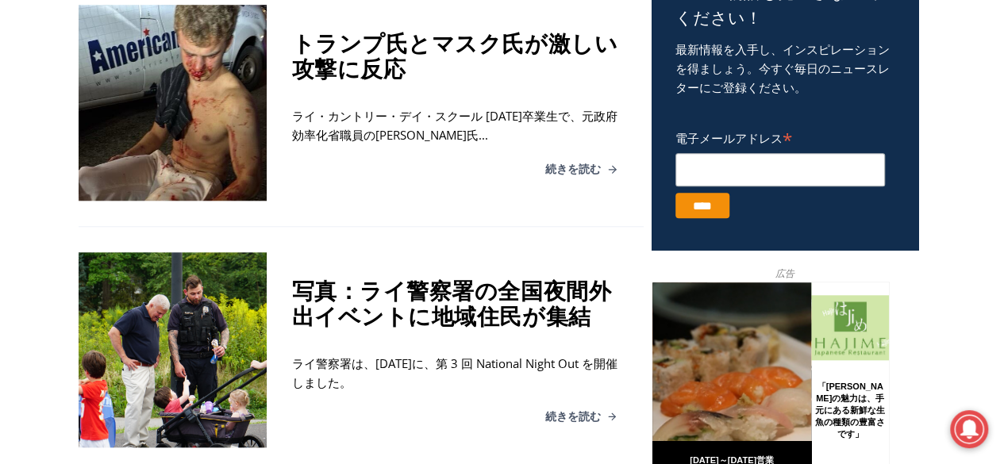
click at [584, 166] on div "トランプ氏とマスク氏が激しい攻撃に反応 ライ・カントリー・デイ・スクール 2024 年卒業生で、元政府効率化省職員のエドワード・コリスティン氏... 続きを読む" at bounding box center [455, 102] width 377 height 195
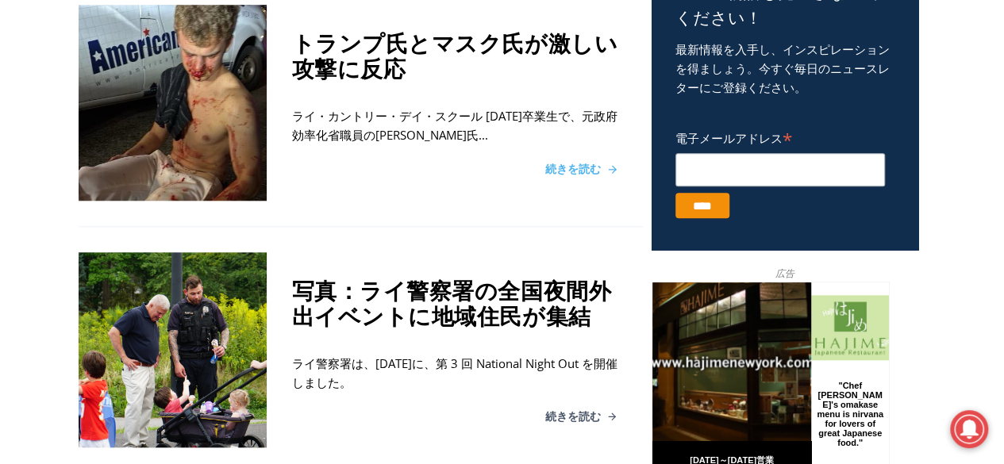
click at [587, 171] on font "続きを読む" at bounding box center [573, 168] width 56 height 15
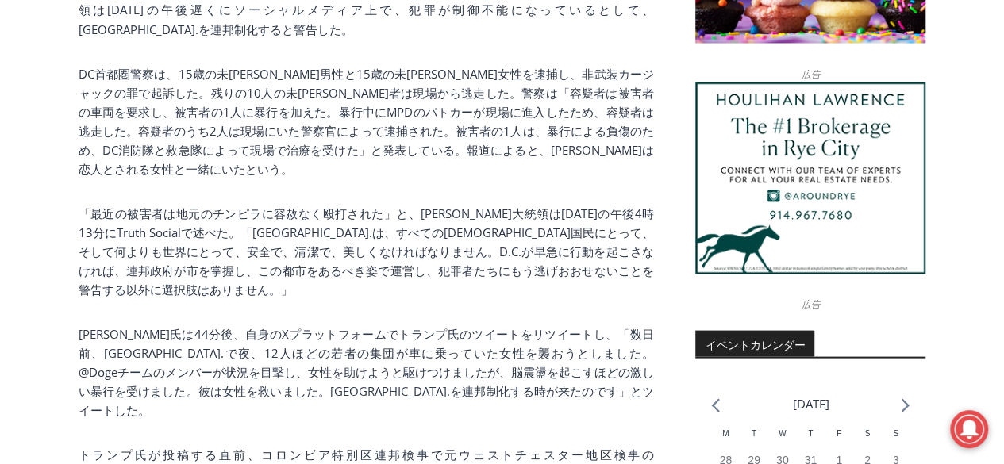
scroll to position [1004, 0]
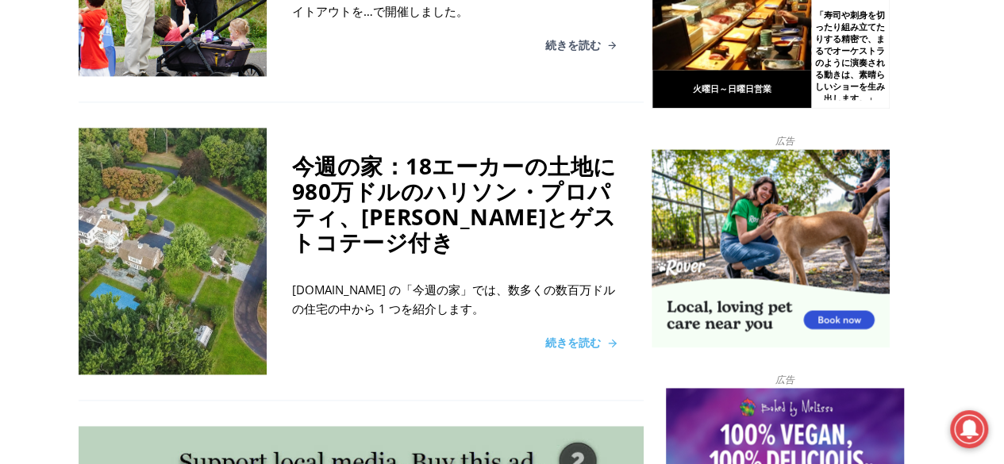
click at [574, 344] on font "続きを読む" at bounding box center [573, 342] width 56 height 15
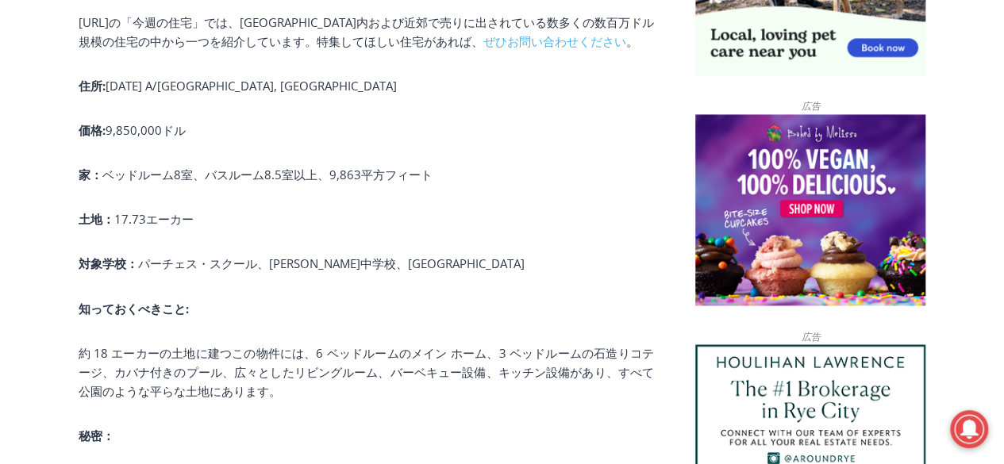
scroll to position [1002, 0]
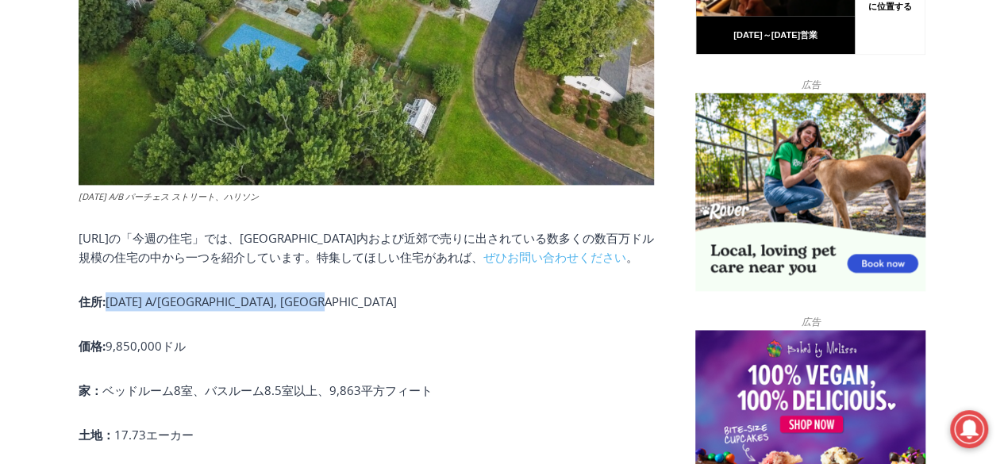
drag, startPoint x: 107, startPoint y: 291, endPoint x: 390, endPoint y: 279, distance: 282.9
copy font "2007 A/B Purchase Street, Harrison"
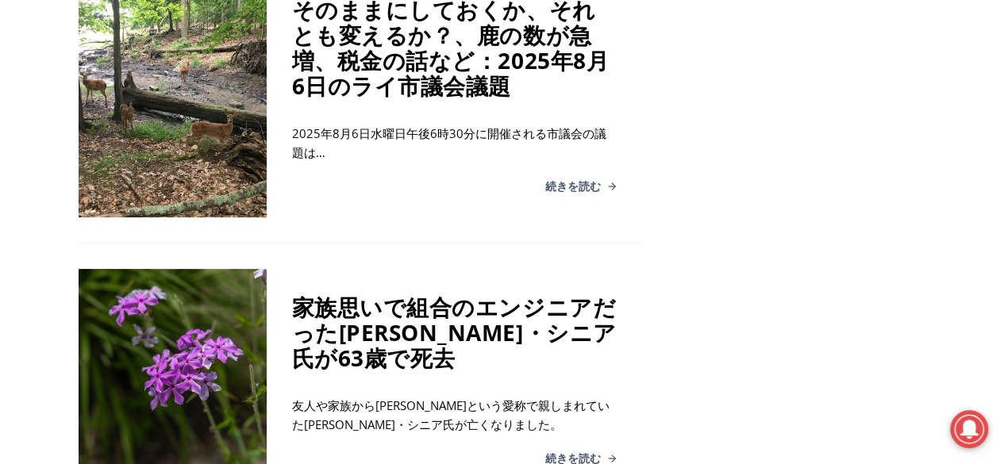
scroll to position [3054, 0]
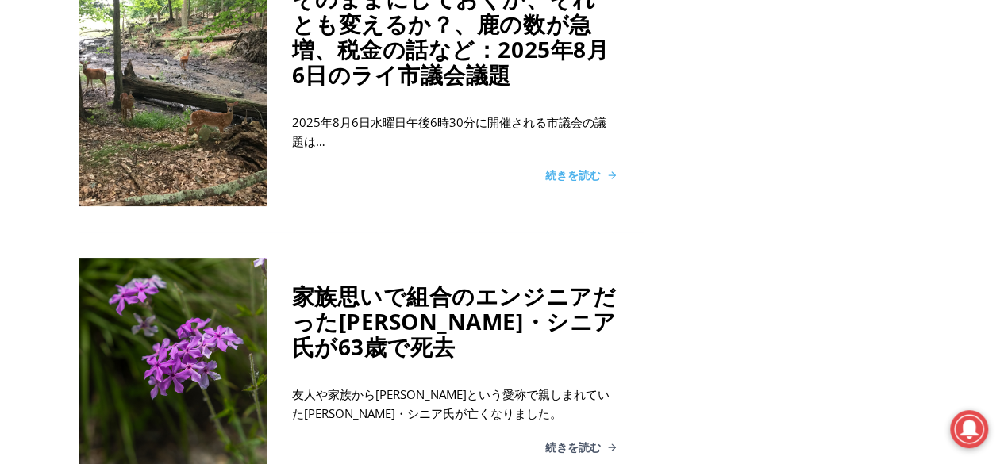
click at [583, 167] on font "続きを読む" at bounding box center [573, 174] width 56 height 15
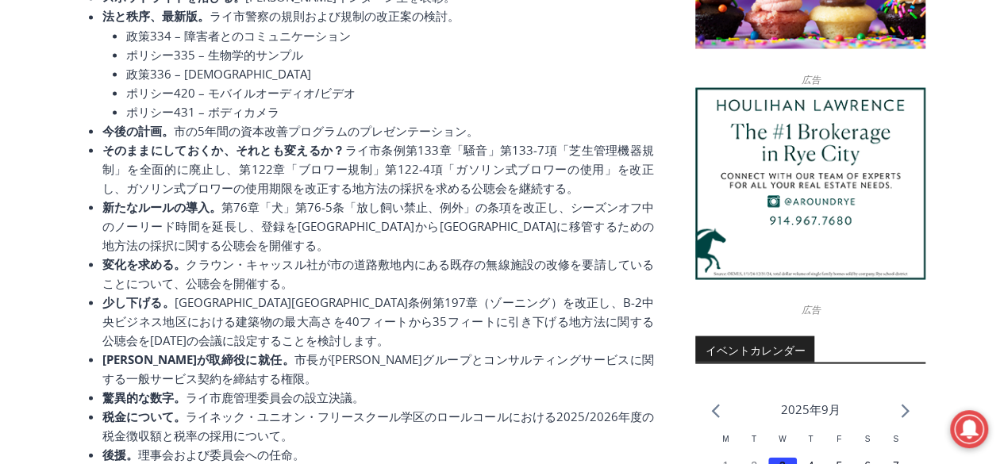
scroll to position [1157, 0]
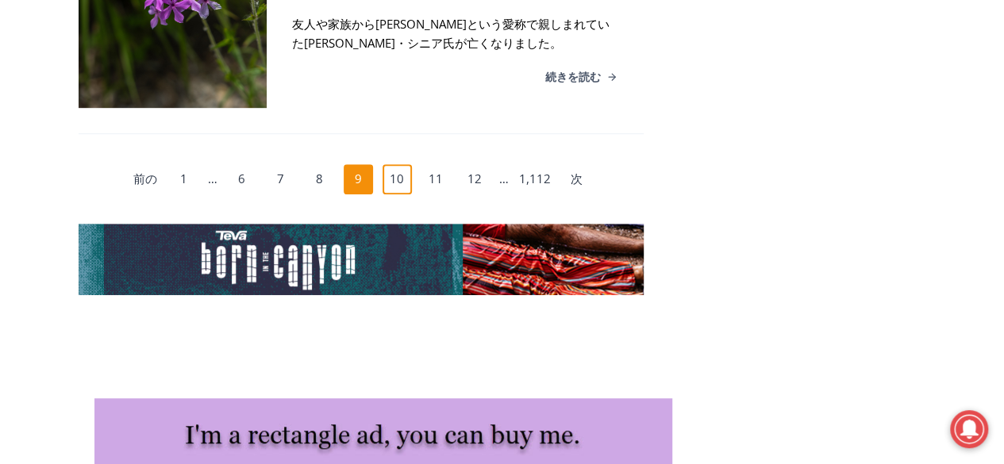
click at [398, 171] on font "10" at bounding box center [397, 179] width 14 height 16
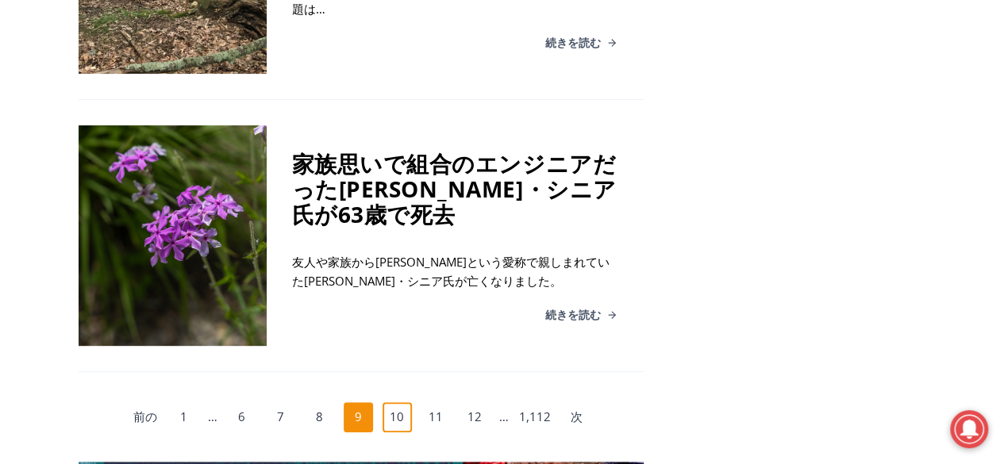
click at [402, 409] on font "10" at bounding box center [397, 417] width 14 height 16
click at [400, 409] on font "10" at bounding box center [397, 417] width 14 height 16
click at [429, 402] on link "11" at bounding box center [436, 417] width 30 height 30
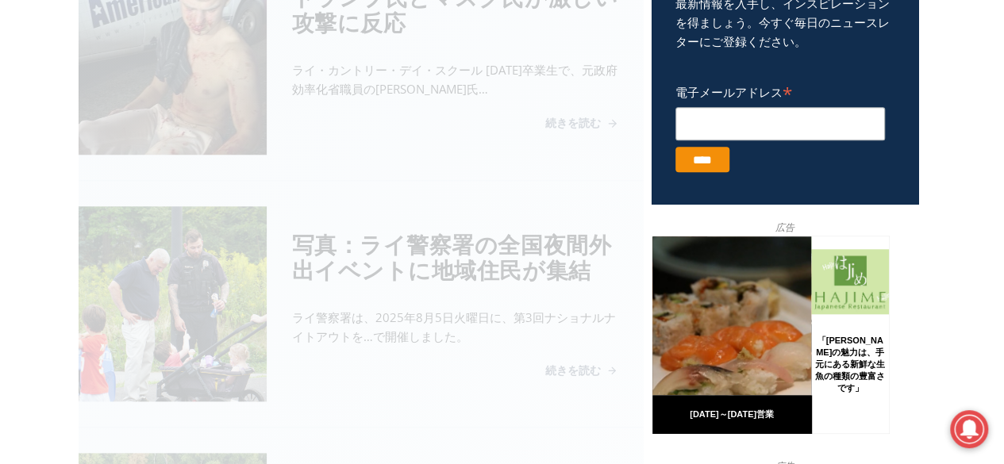
scroll to position [644, 0]
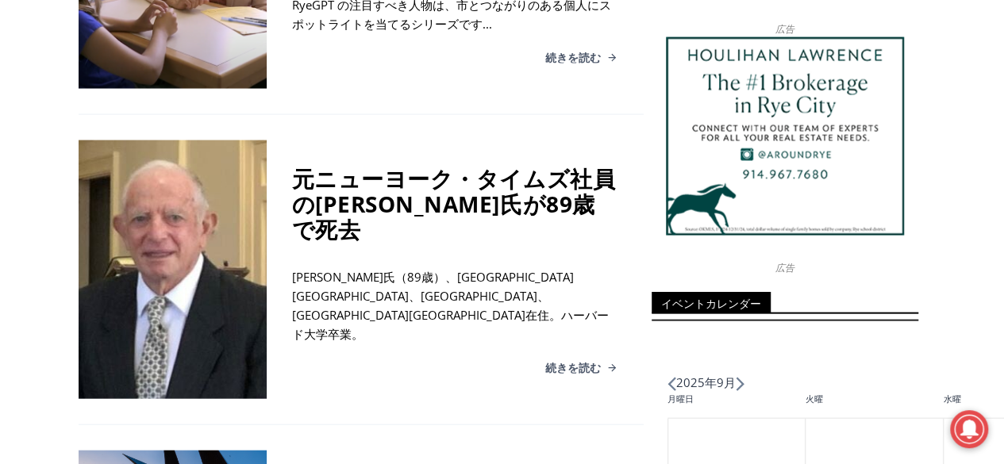
scroll to position [1676, 0]
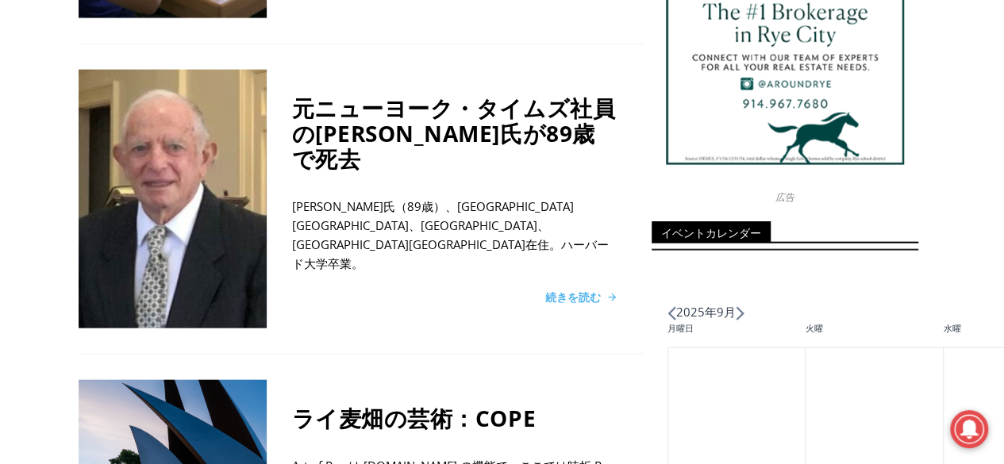
click at [567, 290] on font "続きを読む" at bounding box center [573, 297] width 56 height 15
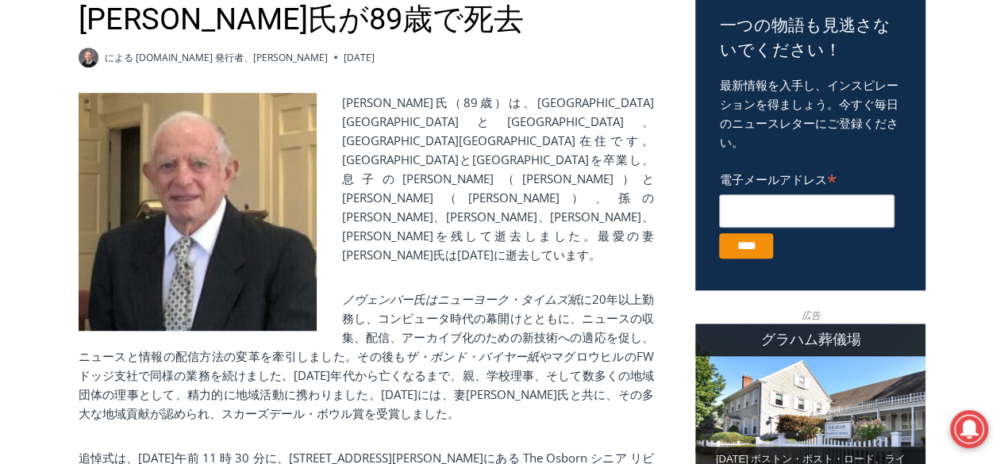
scroll to position [313, 0]
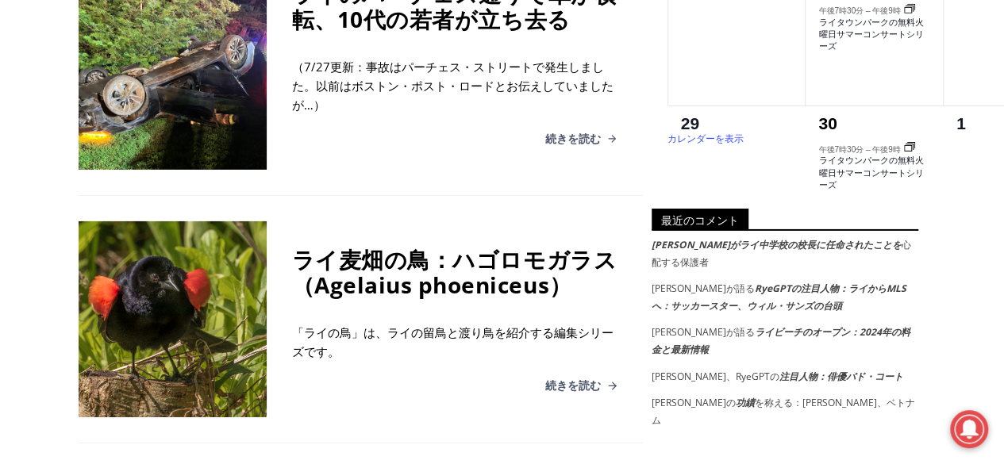
scroll to position [2929, 0]
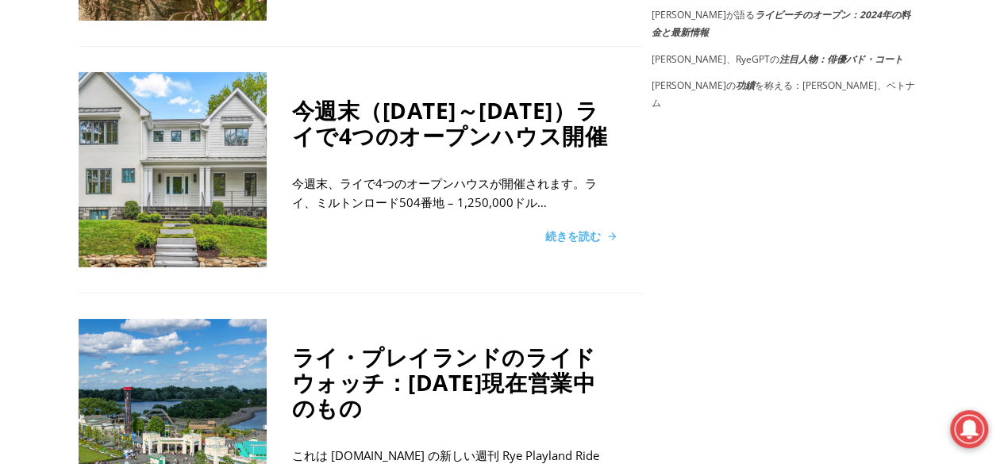
click at [570, 229] on font "続きを読む" at bounding box center [573, 236] width 56 height 15
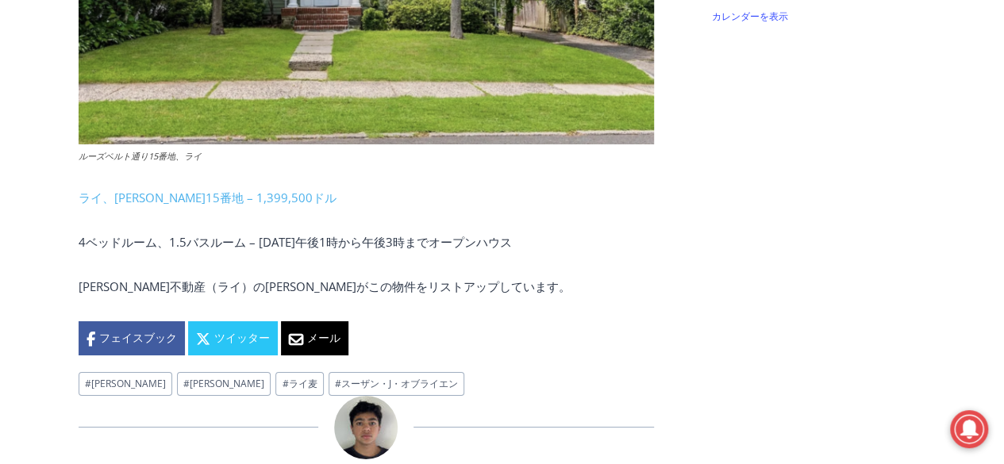
scroll to position [2905, 0]
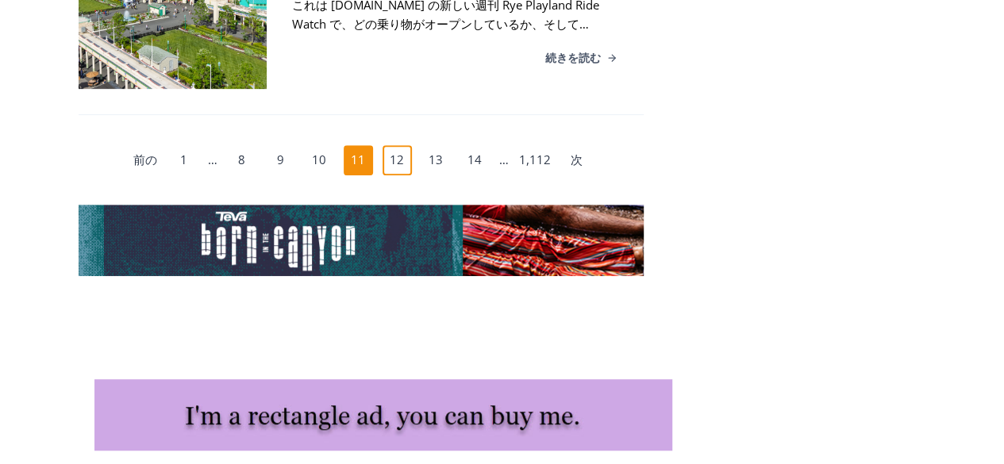
click at [403, 152] on font "12" at bounding box center [397, 160] width 14 height 16
click at [397, 152] on font "12" at bounding box center [397, 160] width 14 height 16
click at [407, 145] on link "12" at bounding box center [398, 160] width 30 height 30
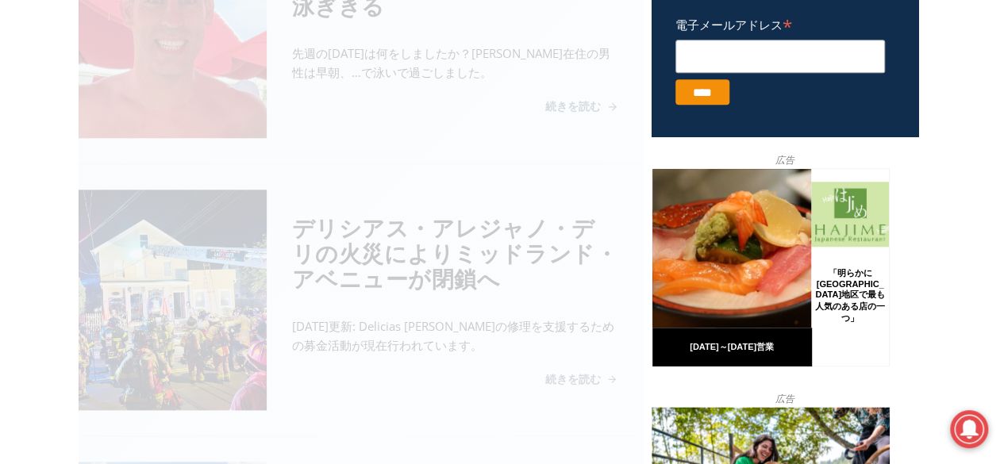
scroll to position [644, 0]
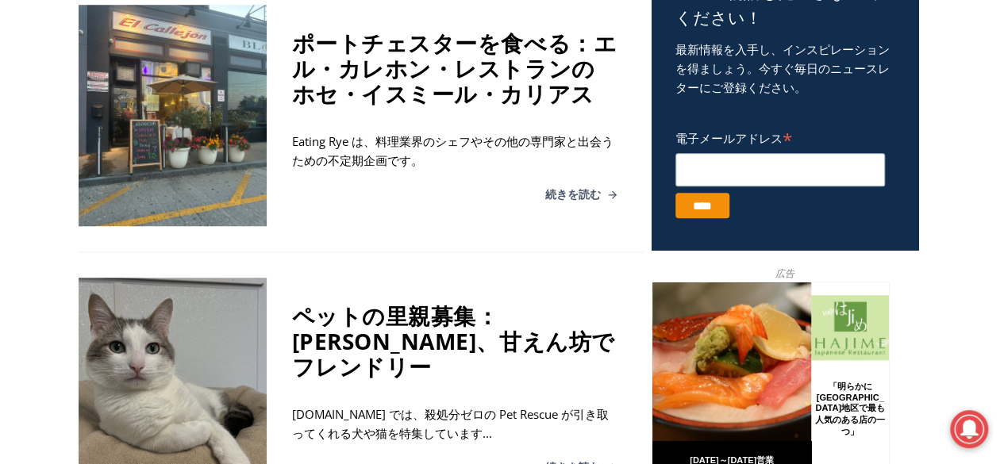
scroll to position [1120, 0]
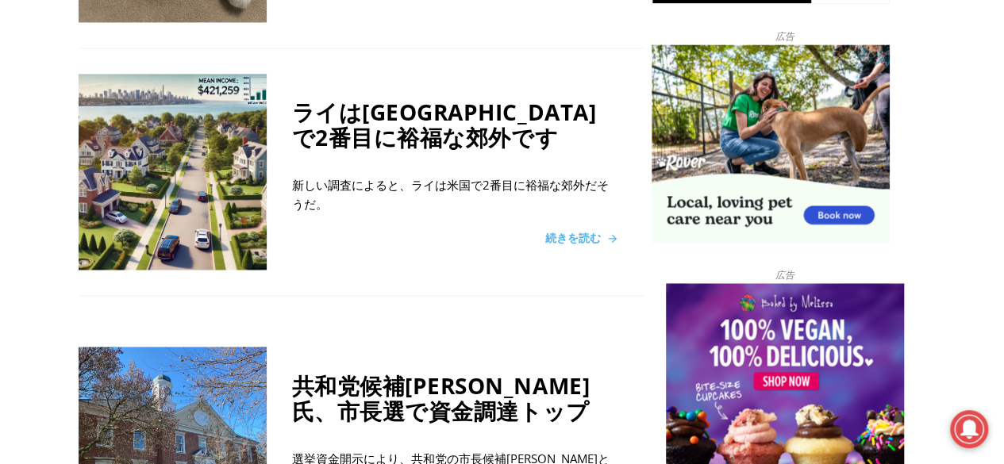
click at [565, 230] on font "続きを読む" at bounding box center [573, 237] width 56 height 15
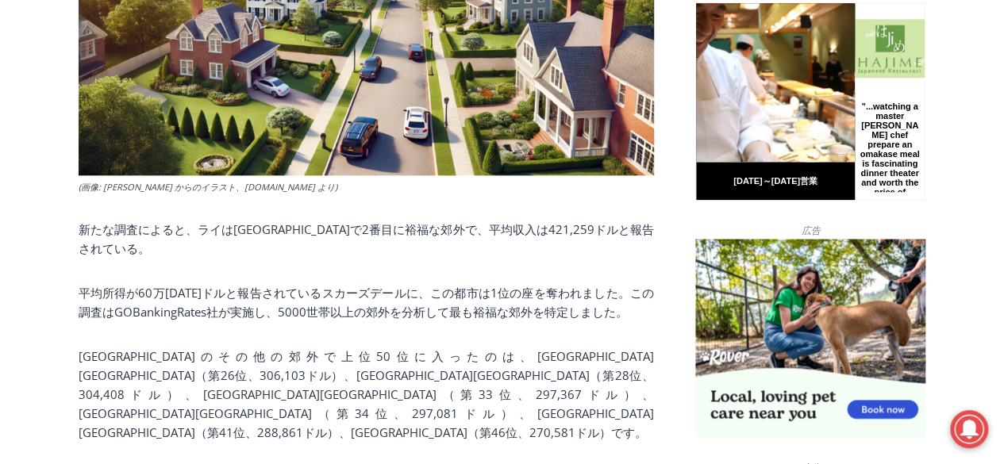
scroll to position [925, 0]
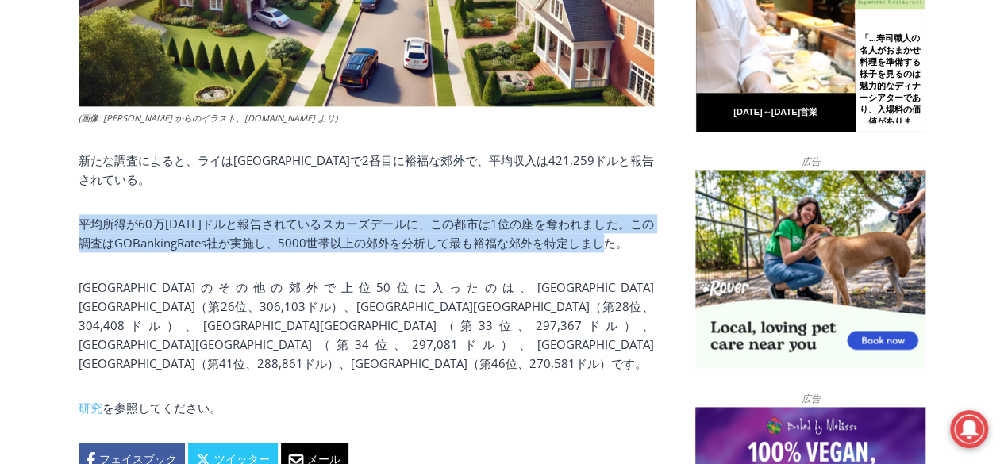
drag, startPoint x: 81, startPoint y: 166, endPoint x: 634, endPoint y: 191, distance: 553.8
click at [634, 214] on p "平均所得が60万1193ドルと報告されているスカーズデールに、この都市は1位の座を奪われました。この調査はGOBankingRates社が実施し、5000世帯…" at bounding box center [366, 233] width 575 height 38
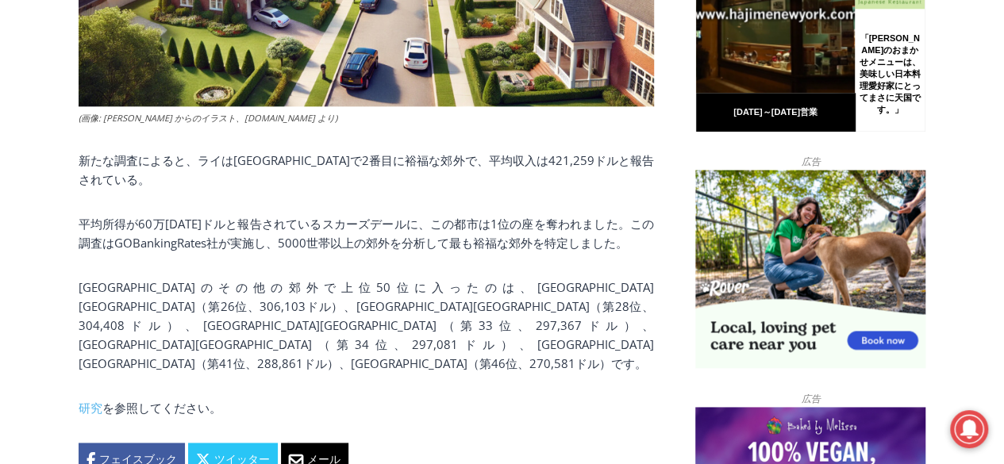
click at [465, 279] on font "ニューヨーク都市圏のその他の郊外で上位50位に入ったのは、ニューヨーク州テナフライ（第26位、306,103ドル）、ニュージャージー州サミット（第28位、30…" at bounding box center [366, 325] width 575 height 92
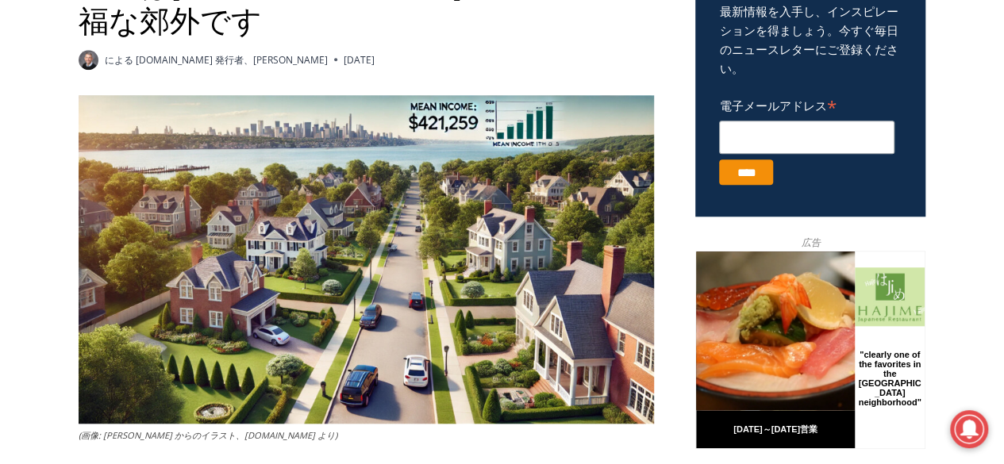
scroll to position [845, 0]
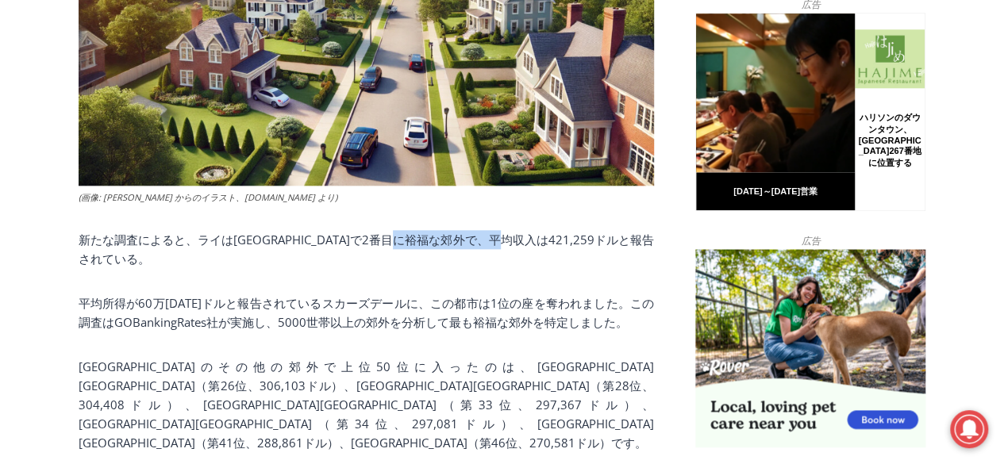
drag, startPoint x: 475, startPoint y: 208, endPoint x: 548, endPoint y: 206, distance: 72.2
click at [548, 232] on font "新たな調査によると、ライはアメリカで2番目に裕福な郊外で、平均収入は421,259ドルと報告されている。" at bounding box center [366, 249] width 575 height 35
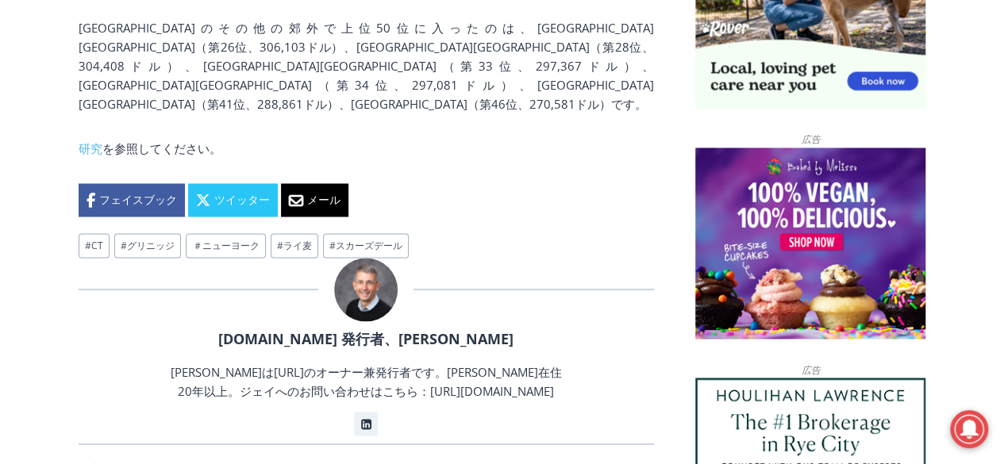
scroll to position [1303, 0]
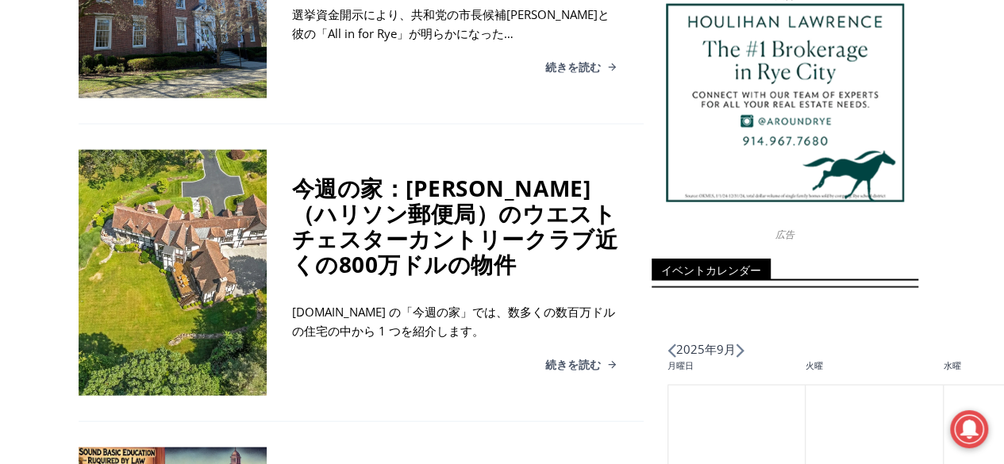
scroll to position [1755, 0]
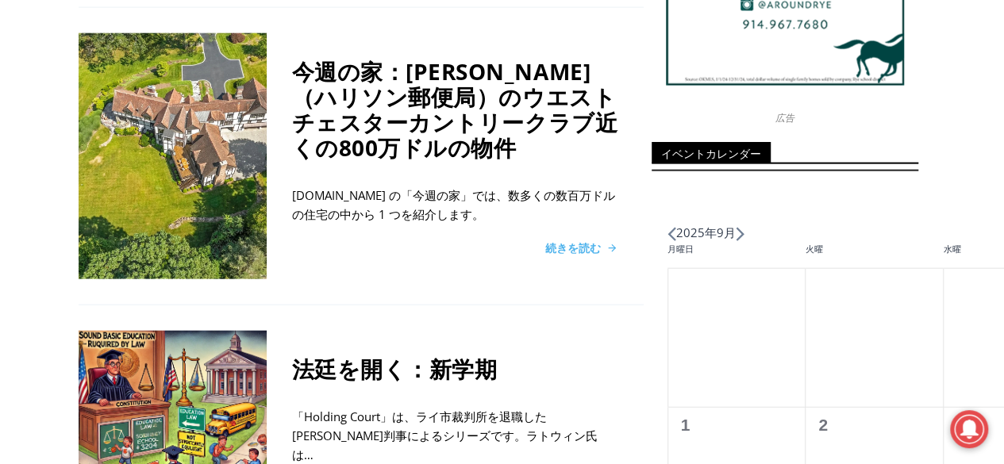
click at [577, 241] on font "続きを読む" at bounding box center [573, 248] width 56 height 15
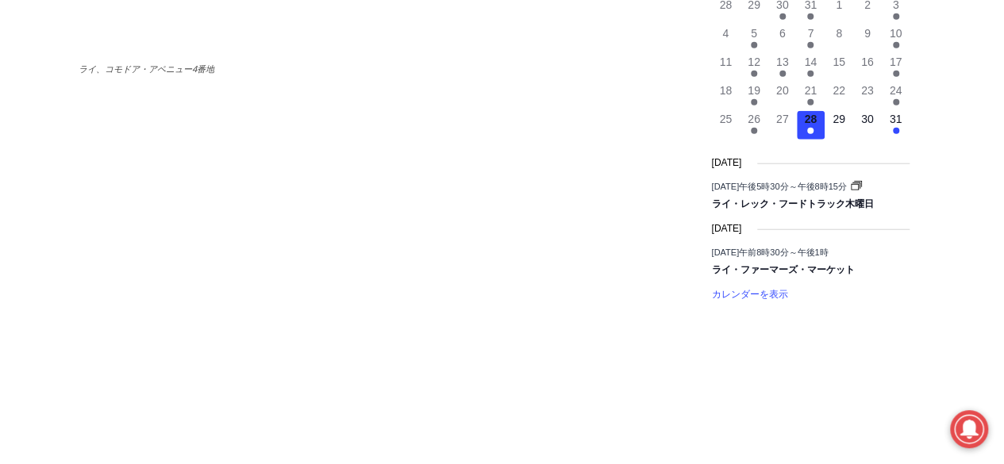
scroll to position [1984, 0]
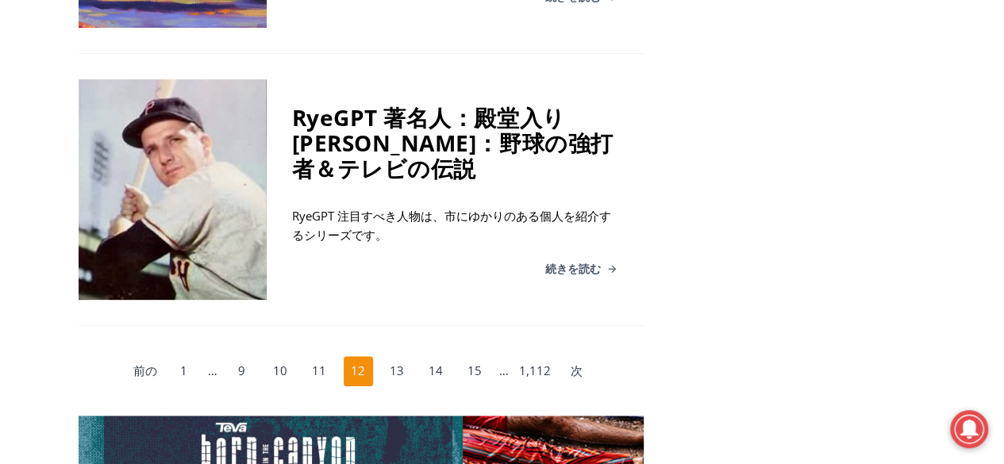
scroll to position [3185, 0]
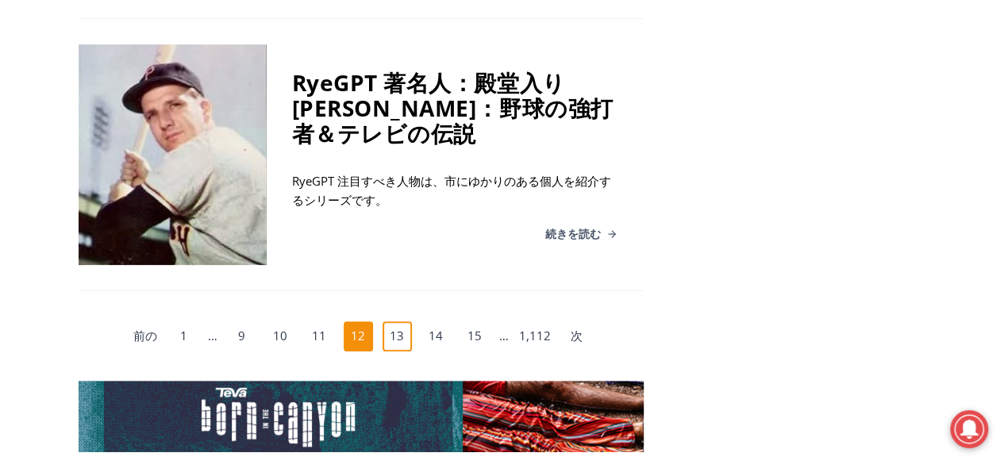
click at [398, 328] on font "13" at bounding box center [397, 336] width 14 height 16
click at [395, 328] on font "13" at bounding box center [397, 336] width 14 height 16
click at [432, 328] on font "14" at bounding box center [436, 336] width 14 height 16
click at [400, 328] on font "13" at bounding box center [397, 336] width 14 height 16
click at [460, 321] on link "15" at bounding box center [475, 336] width 30 height 30
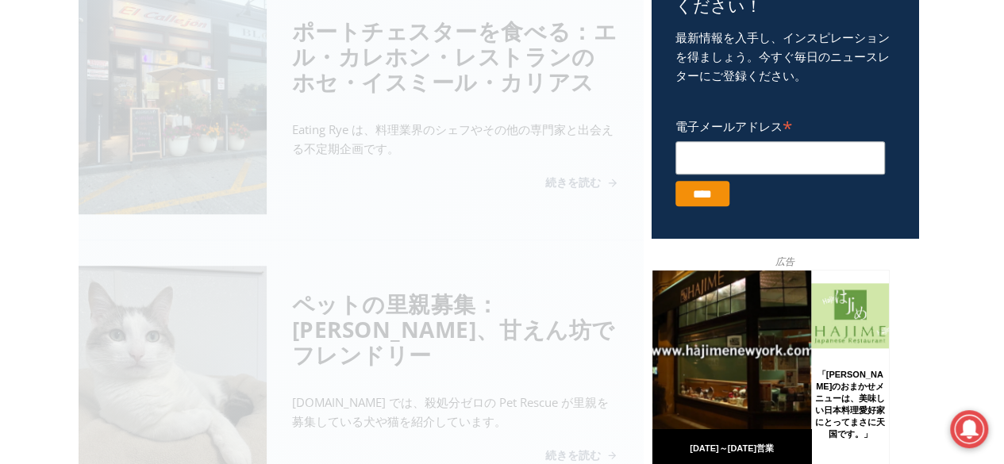
scroll to position [644, 0]
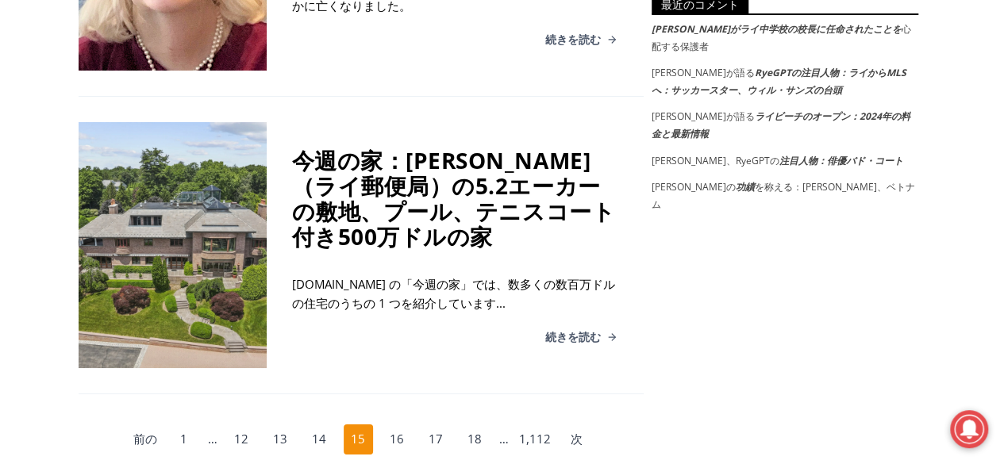
scroll to position [2946, 0]
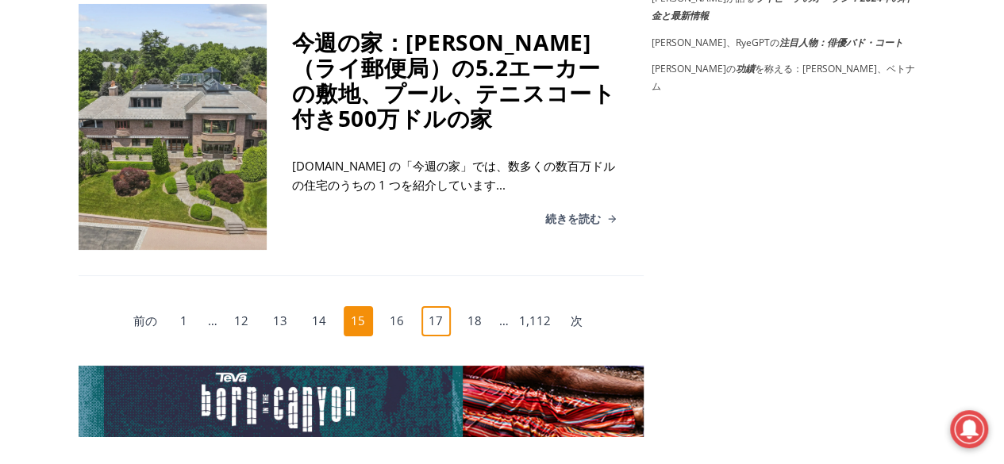
click at [439, 329] on font "17" at bounding box center [436, 321] width 14 height 16
